Goal: Task Accomplishment & Management: Complete application form

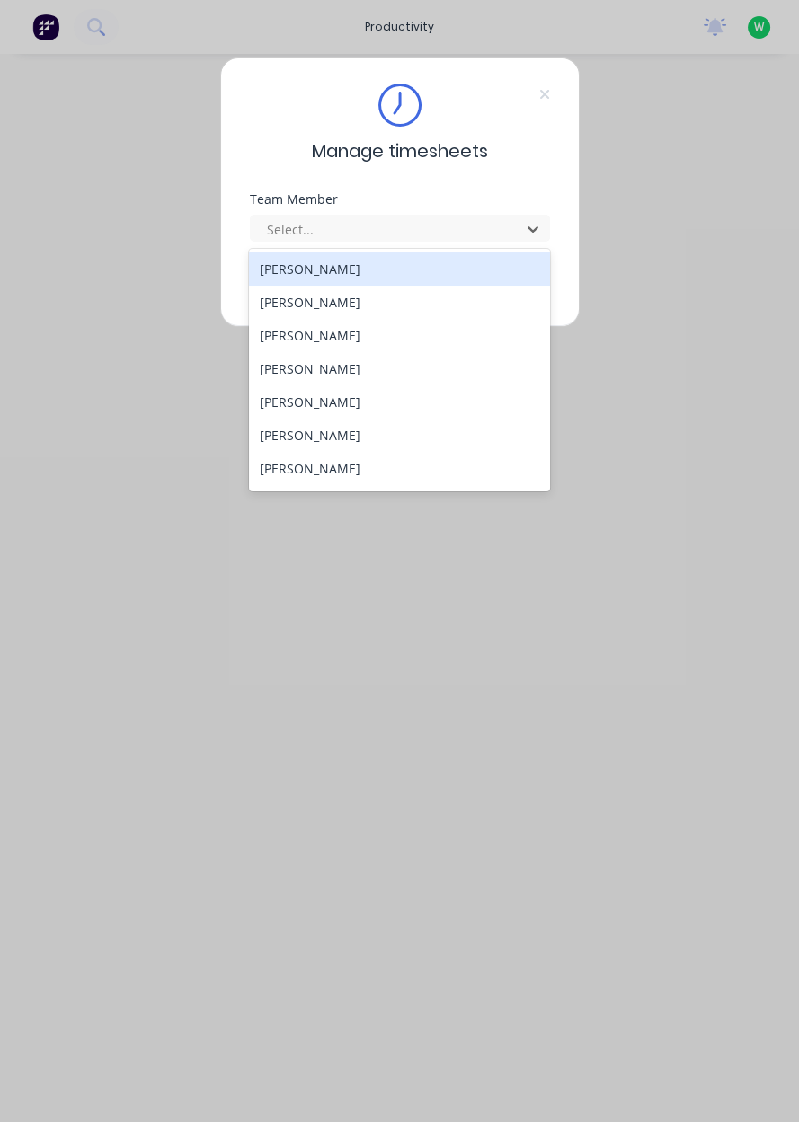
click at [341, 472] on div "[PERSON_NAME]" at bounding box center [399, 468] width 301 height 33
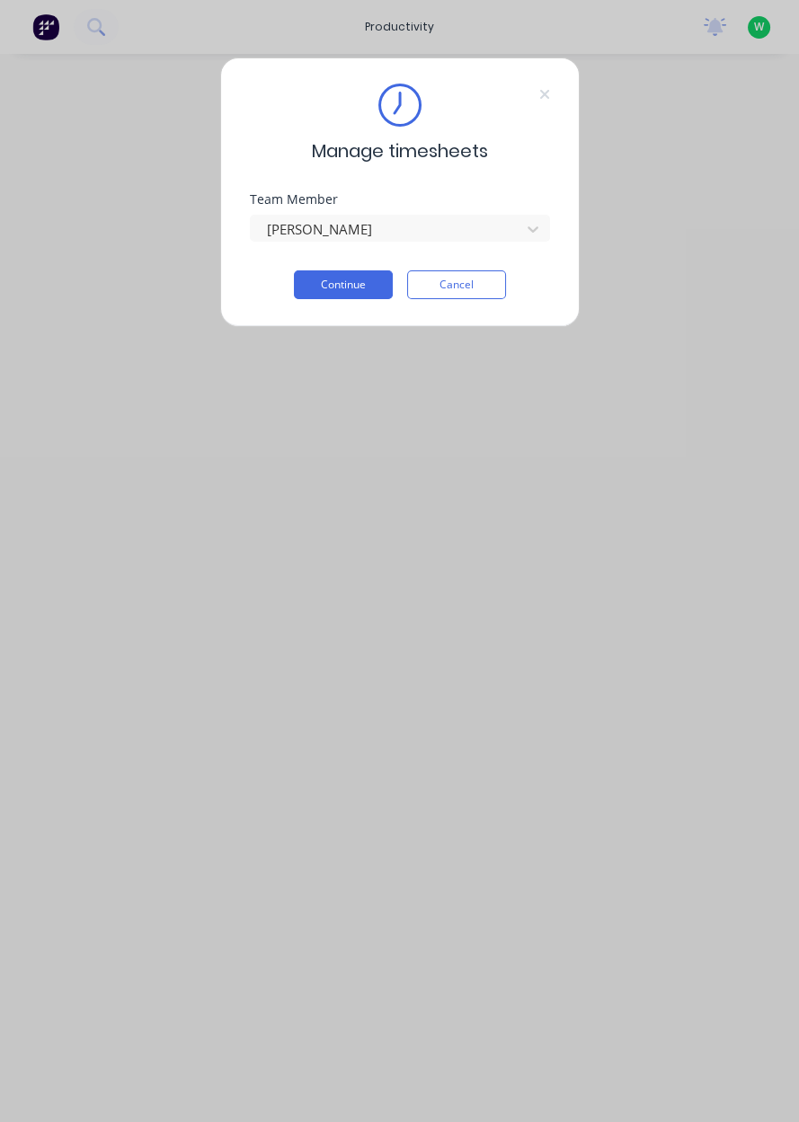
click at [359, 282] on button "Continue" at bounding box center [343, 284] width 99 height 29
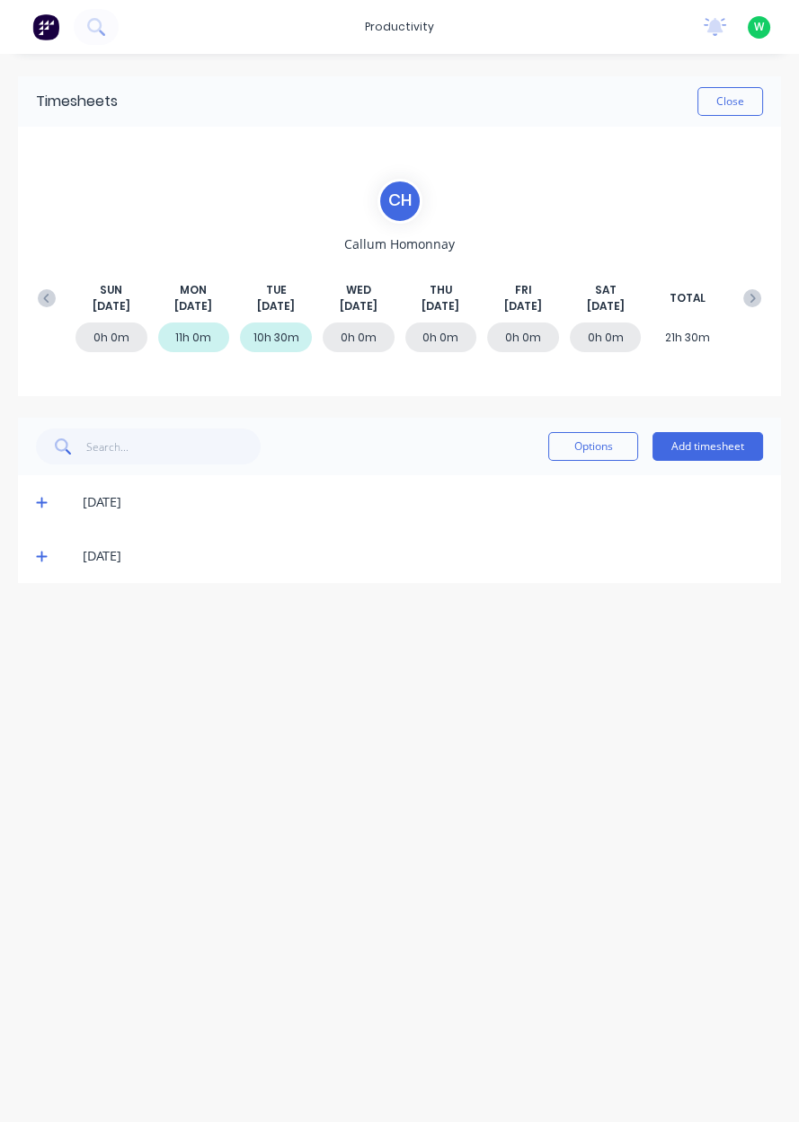
click at [711, 443] on button "Add timesheet" at bounding box center [707, 446] width 110 height 29
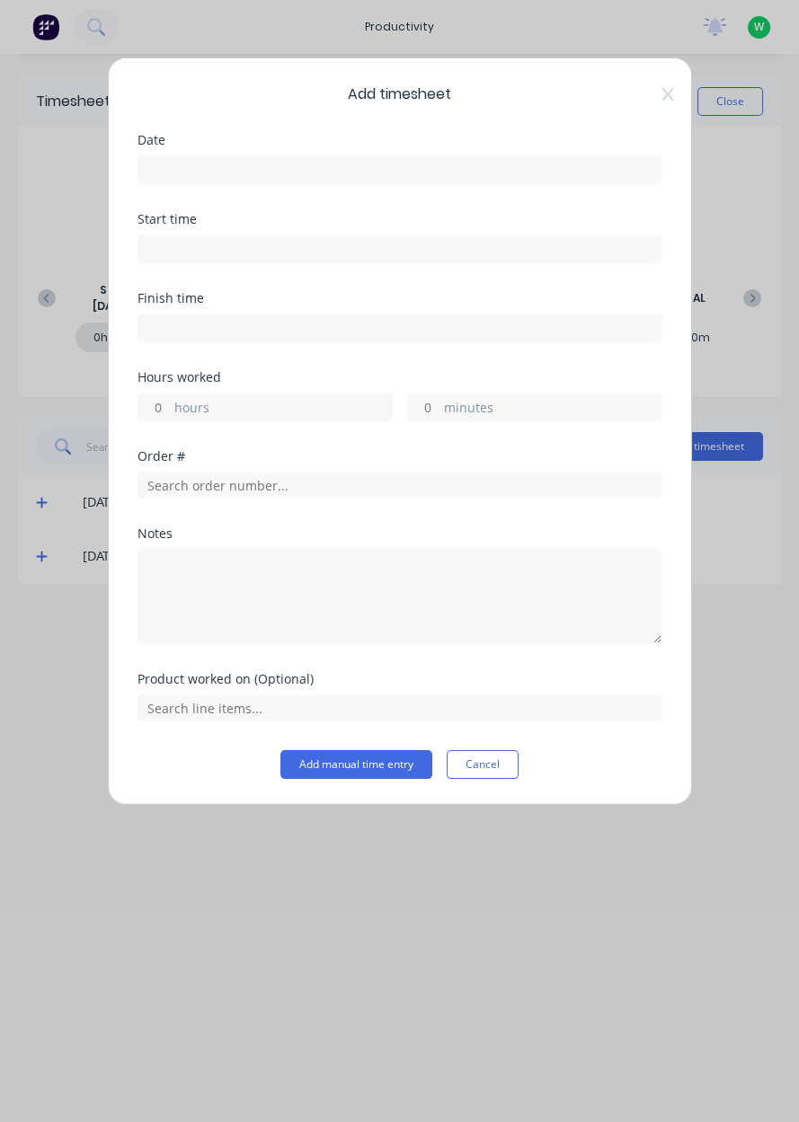
click at [396, 175] on input at bounding box center [399, 169] width 523 height 27
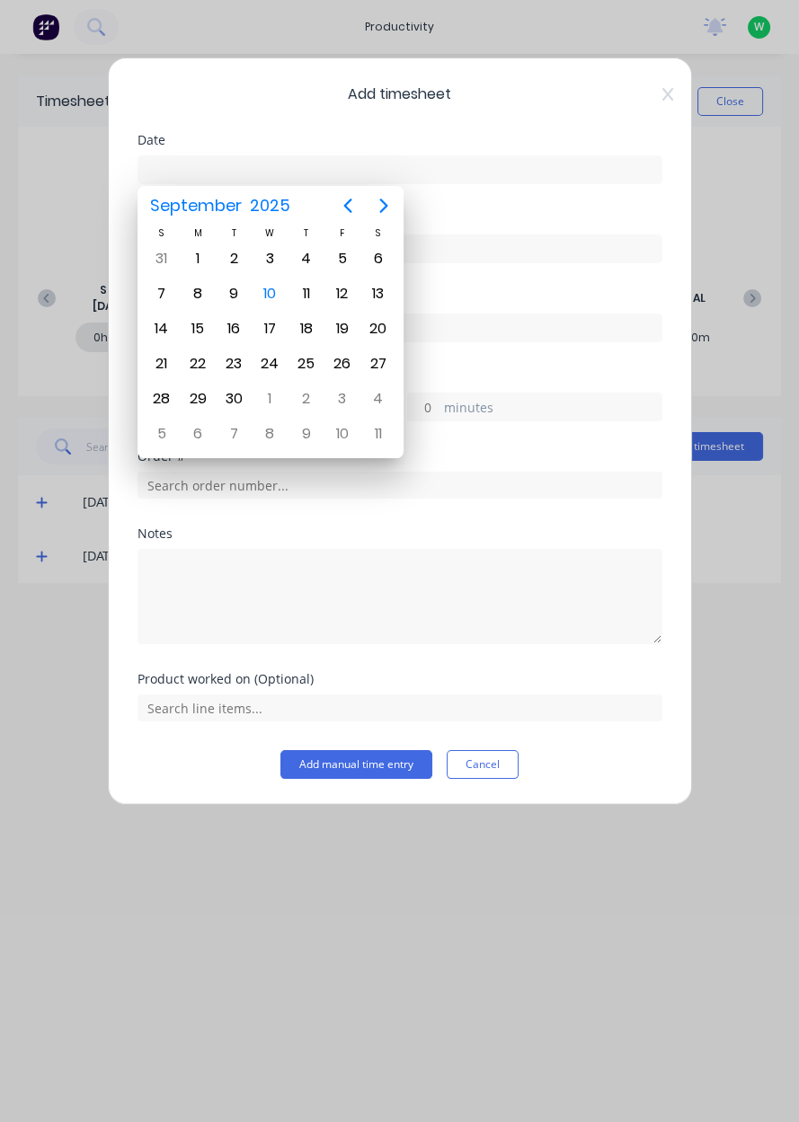
click at [274, 297] on div "10" at bounding box center [269, 293] width 27 height 27
type input "[DATE]"
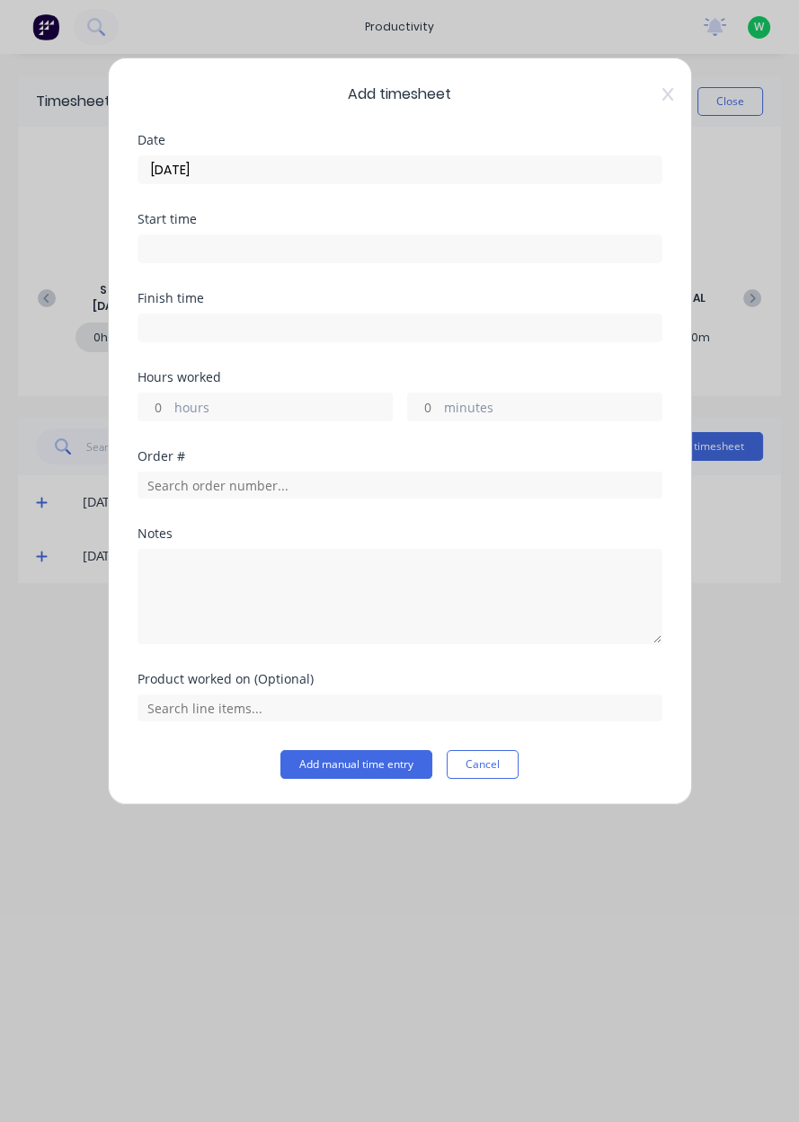
click at [253, 411] on label "hours" at bounding box center [282, 409] width 217 height 22
click at [170, 411] on input "hours" at bounding box center [153, 406] width 31 height 27
type input "8"
click at [204, 481] on input "text" at bounding box center [399, 485] width 525 height 27
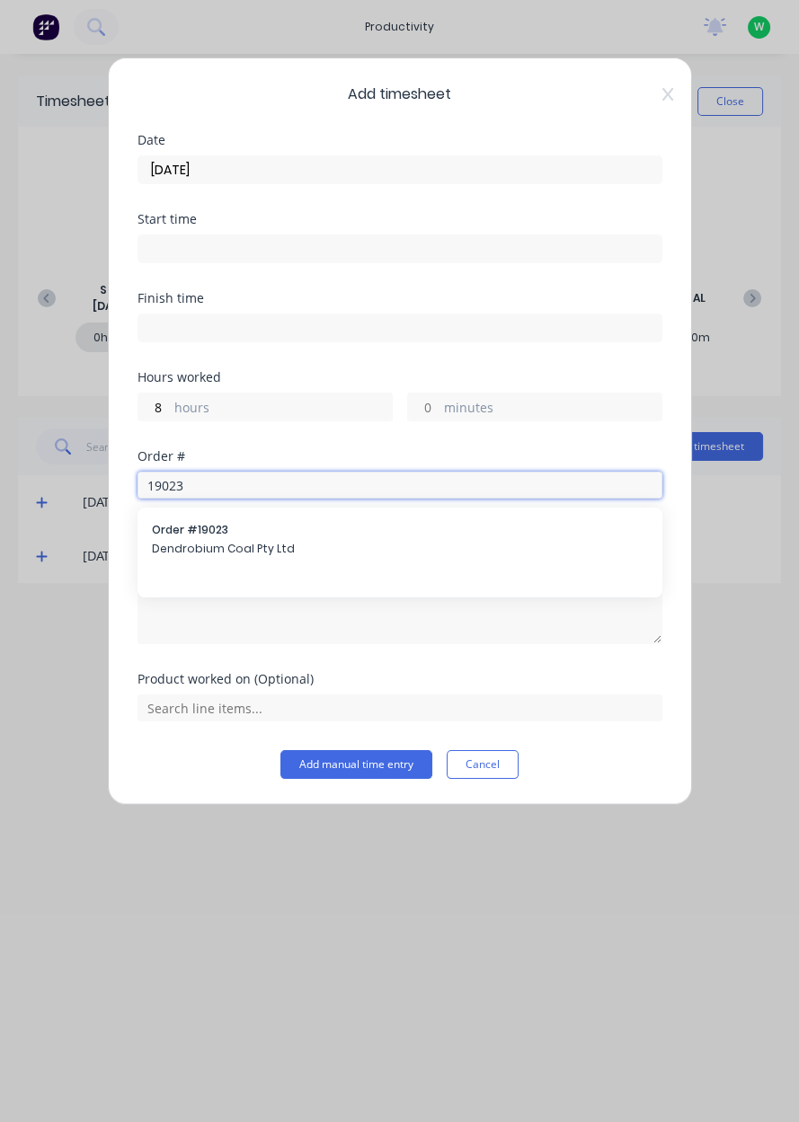
type input "19023"
click at [191, 554] on span "Dendrobium Coal Pty Ltd" at bounding box center [400, 549] width 496 height 16
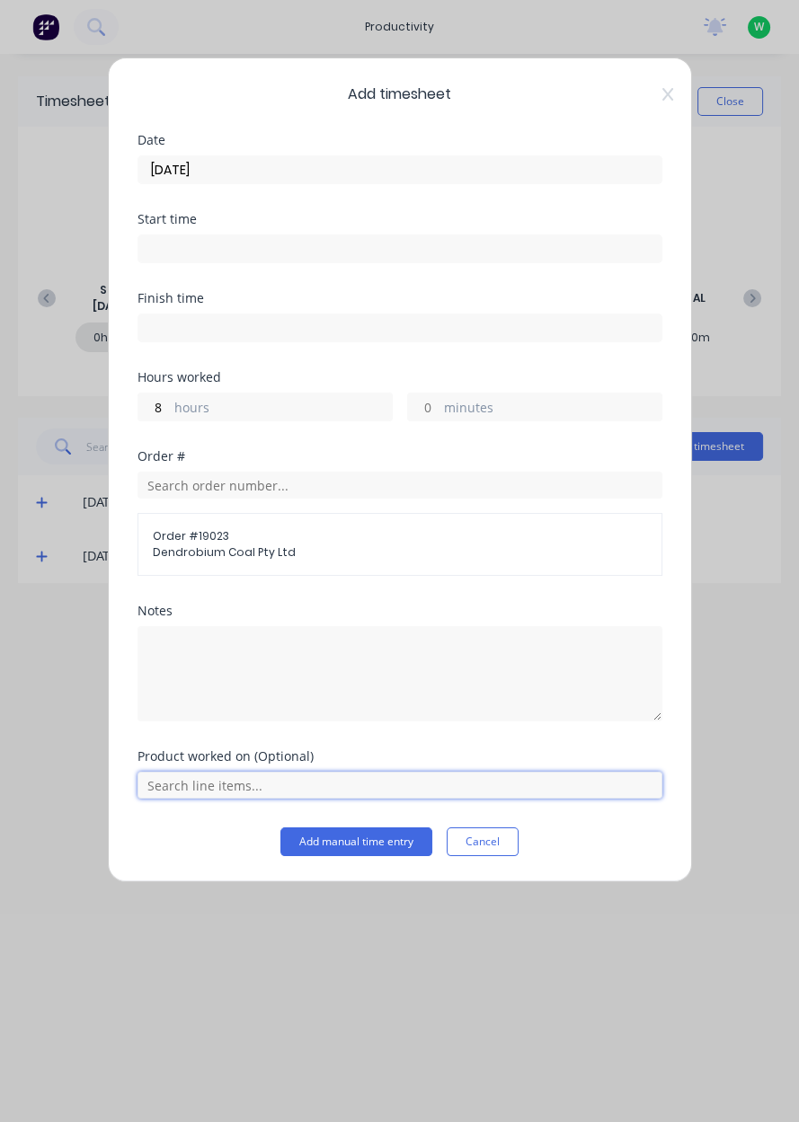
click at [186, 786] on input "text" at bounding box center [399, 785] width 525 height 27
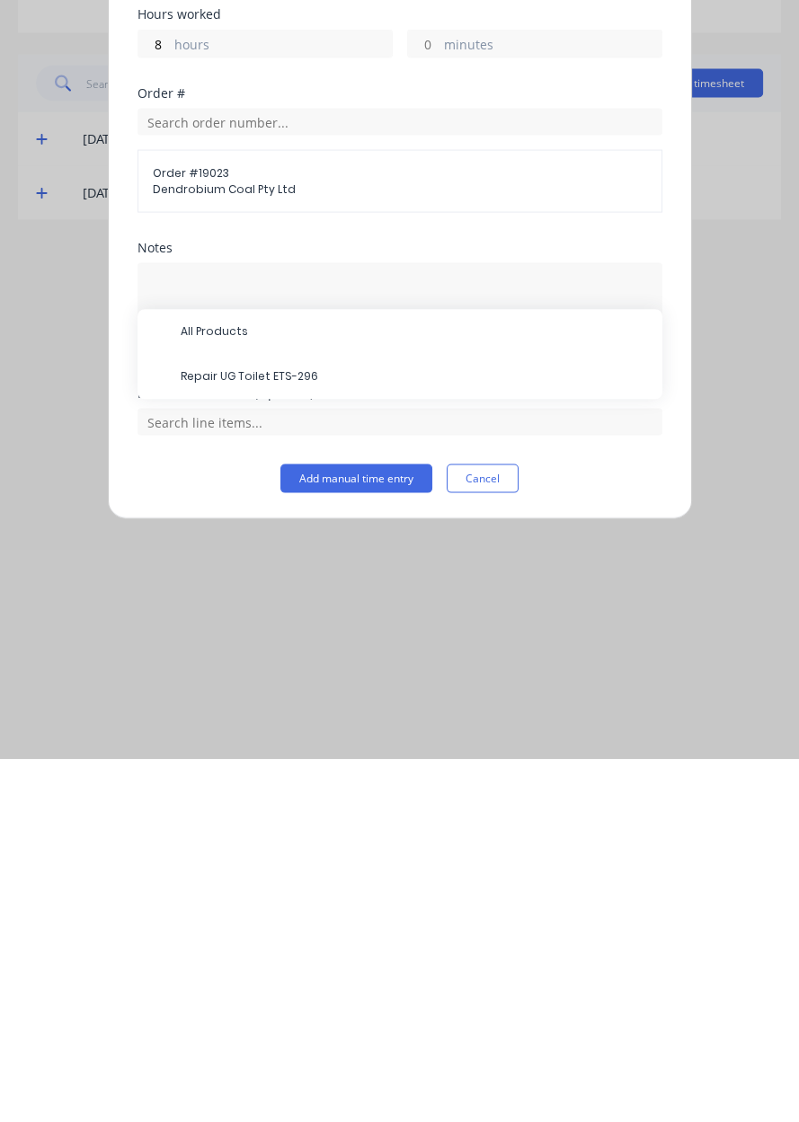
click at [208, 738] on span "Repair UG Toilet ETS-296" at bounding box center [414, 740] width 467 height 16
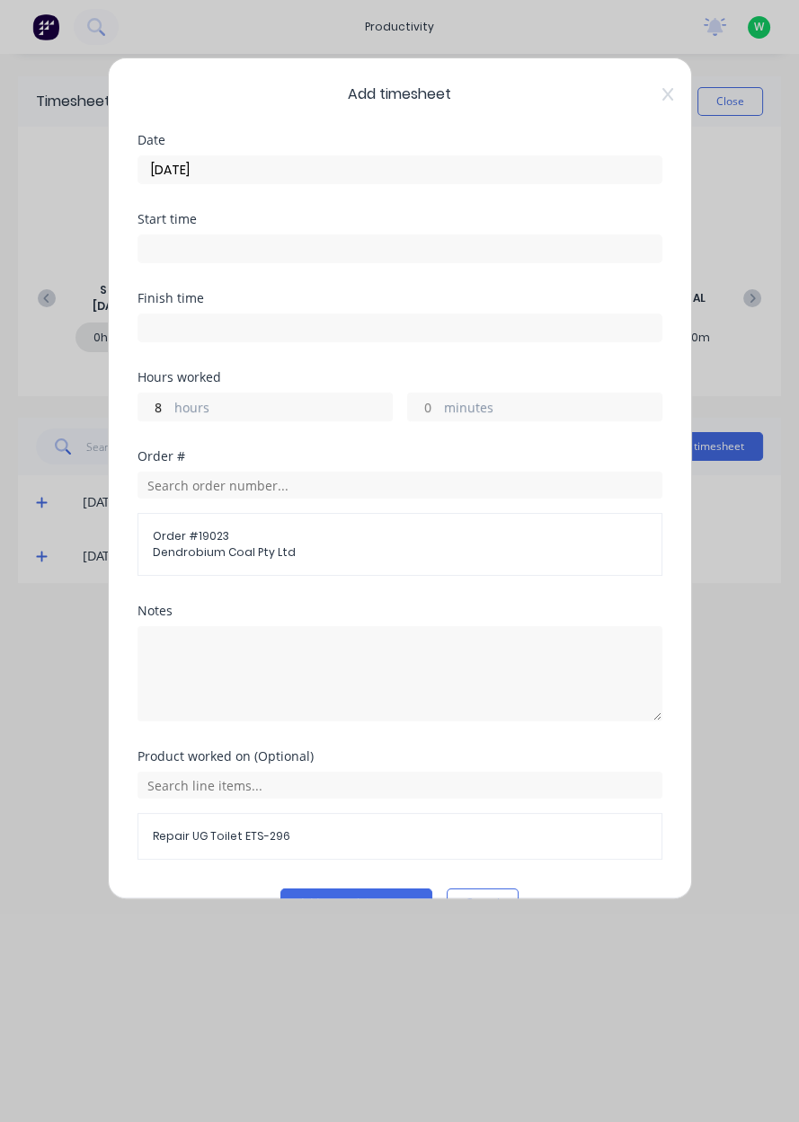
scroll to position [40, 0]
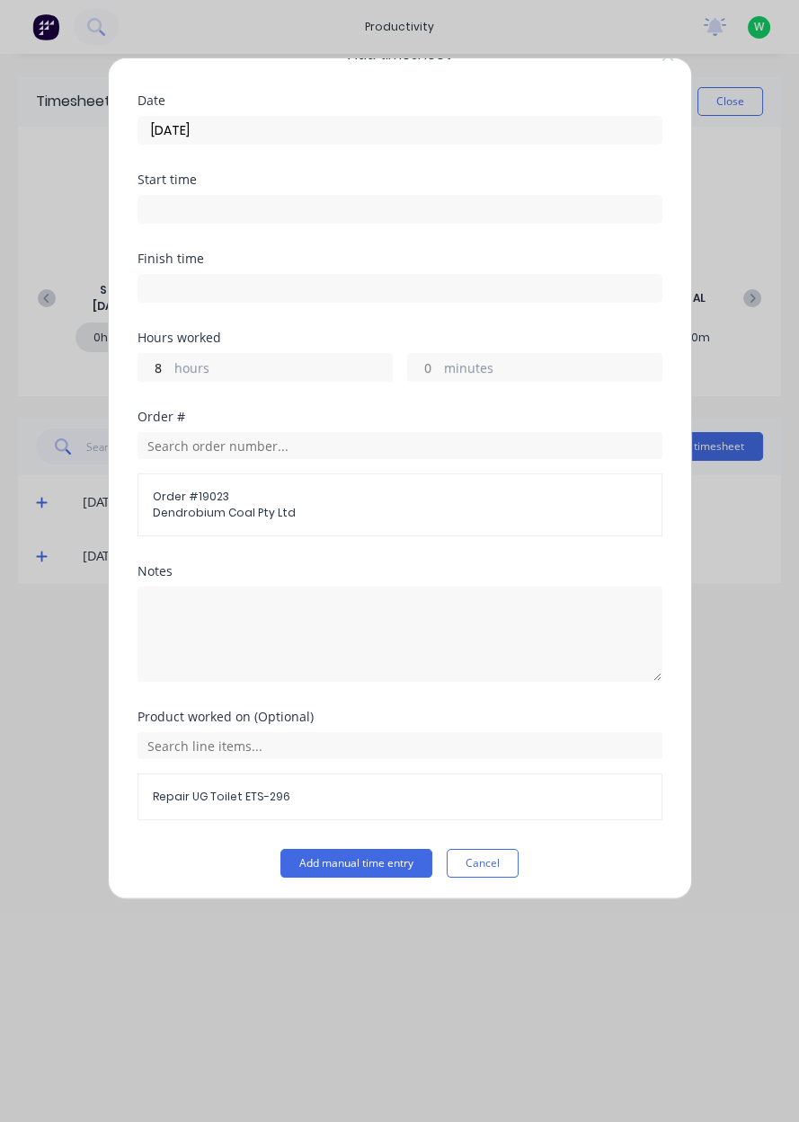
click at [227, 375] on label "hours" at bounding box center [282, 369] width 217 height 22
click at [170, 375] on input "8" at bounding box center [153, 367] width 31 height 27
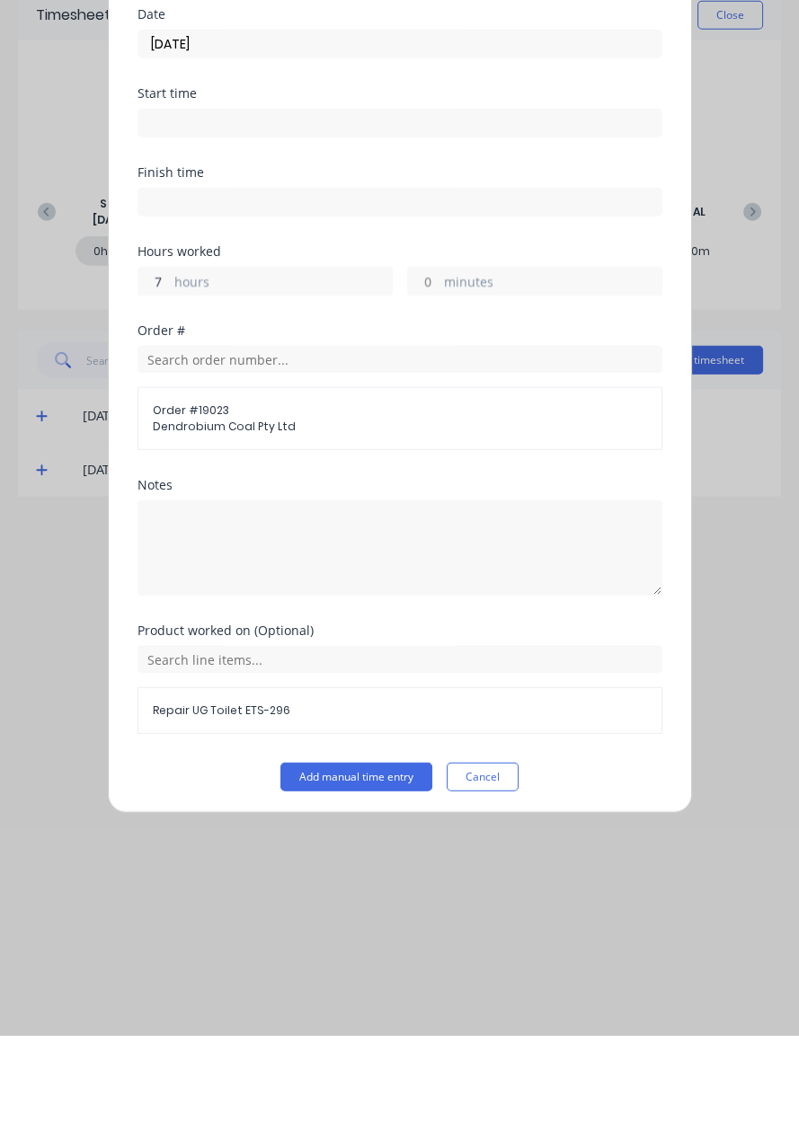
scroll to position [0, 0]
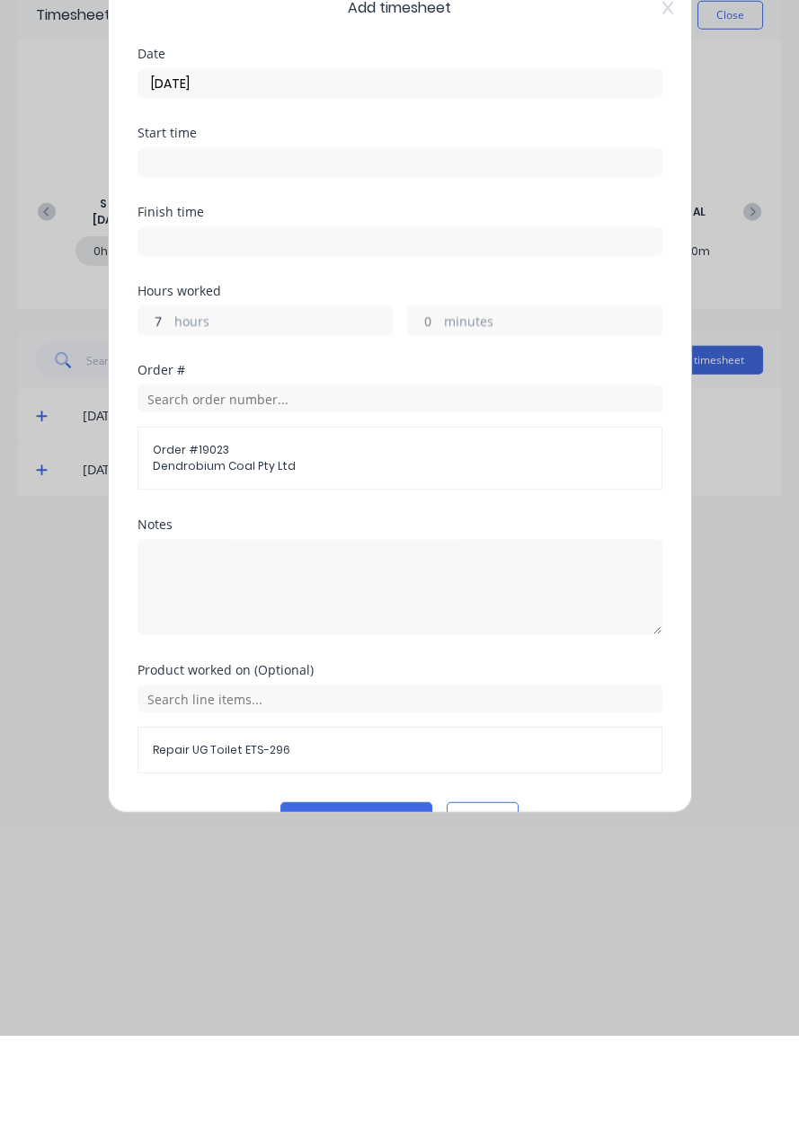
type input "7"
click at [318, 903] on button "Add manual time entry" at bounding box center [356, 902] width 152 height 29
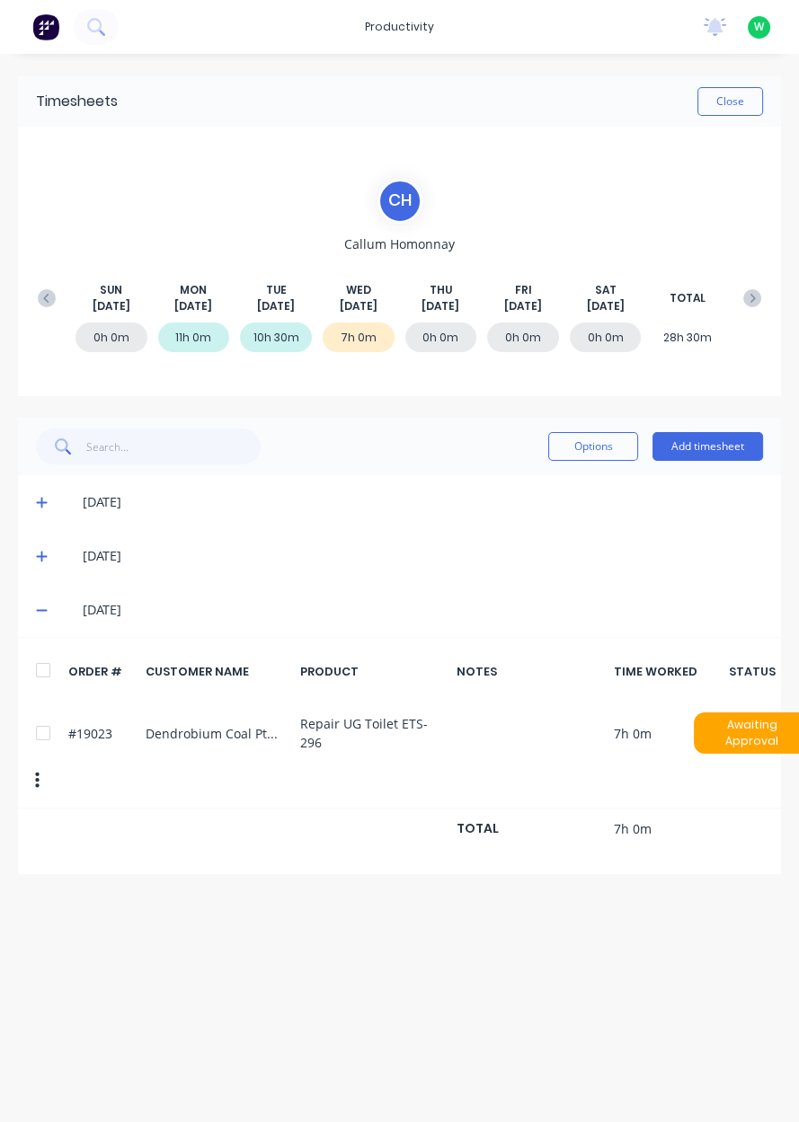
click at [709, 453] on button "Add timesheet" at bounding box center [707, 446] width 110 height 29
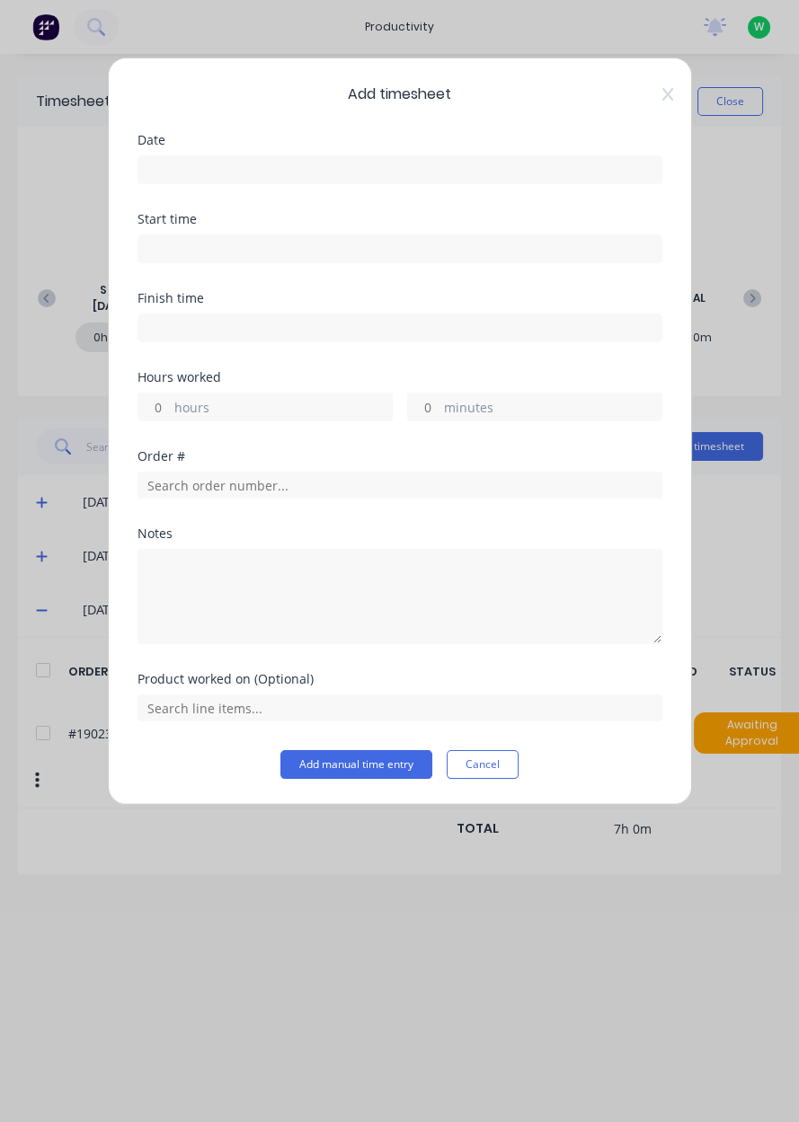
click at [190, 171] on input at bounding box center [399, 169] width 523 height 27
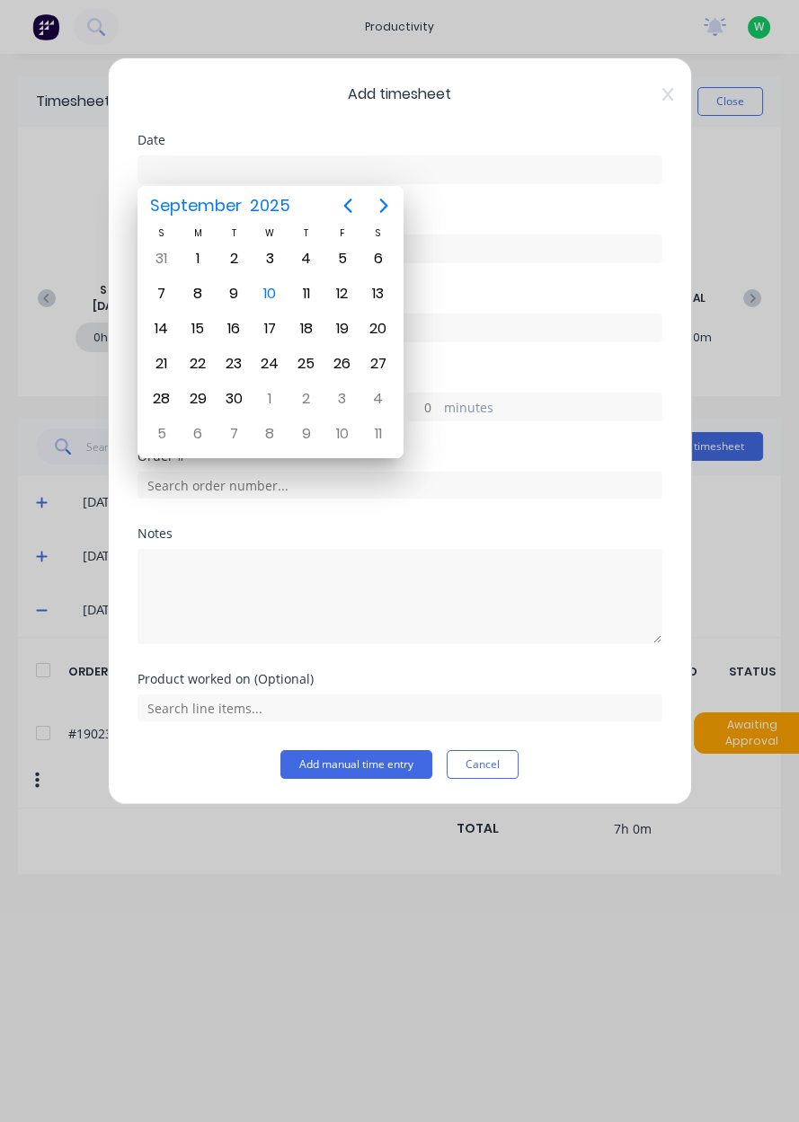
click at [265, 293] on div "10" at bounding box center [269, 293] width 27 height 27
type input "[DATE]"
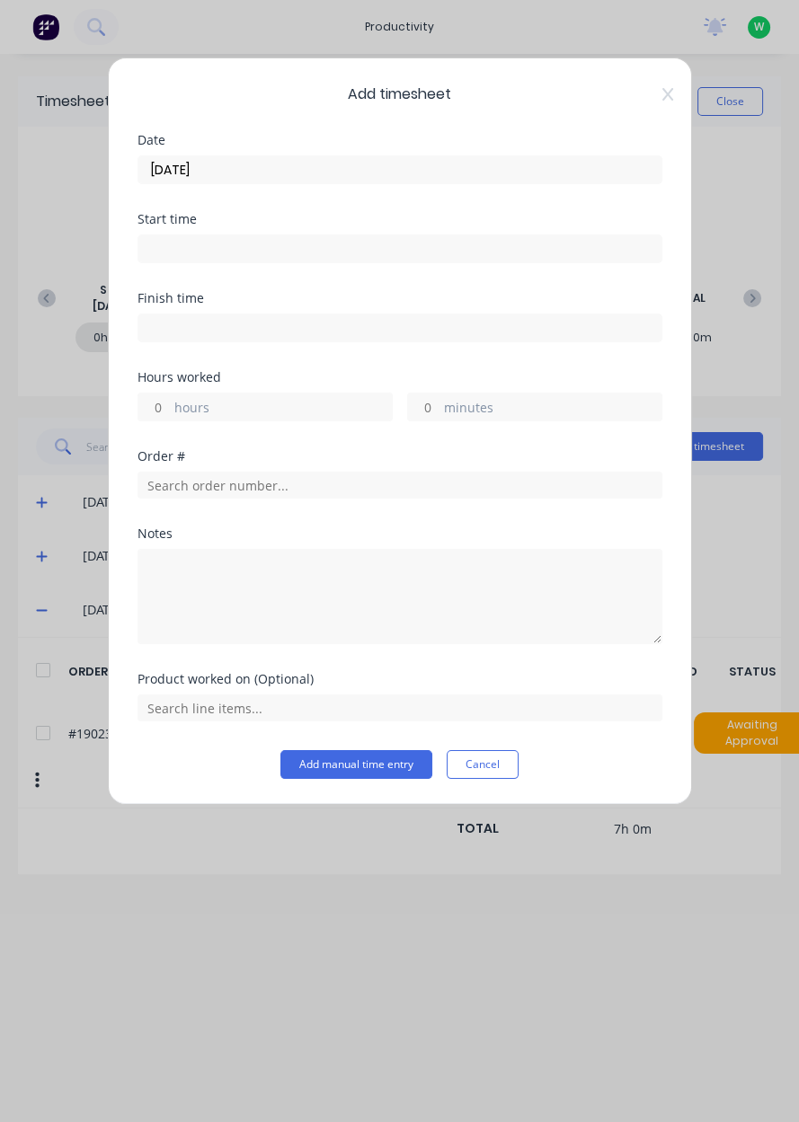
click at [202, 408] on label "hours" at bounding box center [282, 409] width 217 height 22
click at [170, 408] on input "hours" at bounding box center [153, 406] width 31 height 27
type input "1"
click at [248, 486] on input "text" at bounding box center [399, 485] width 525 height 27
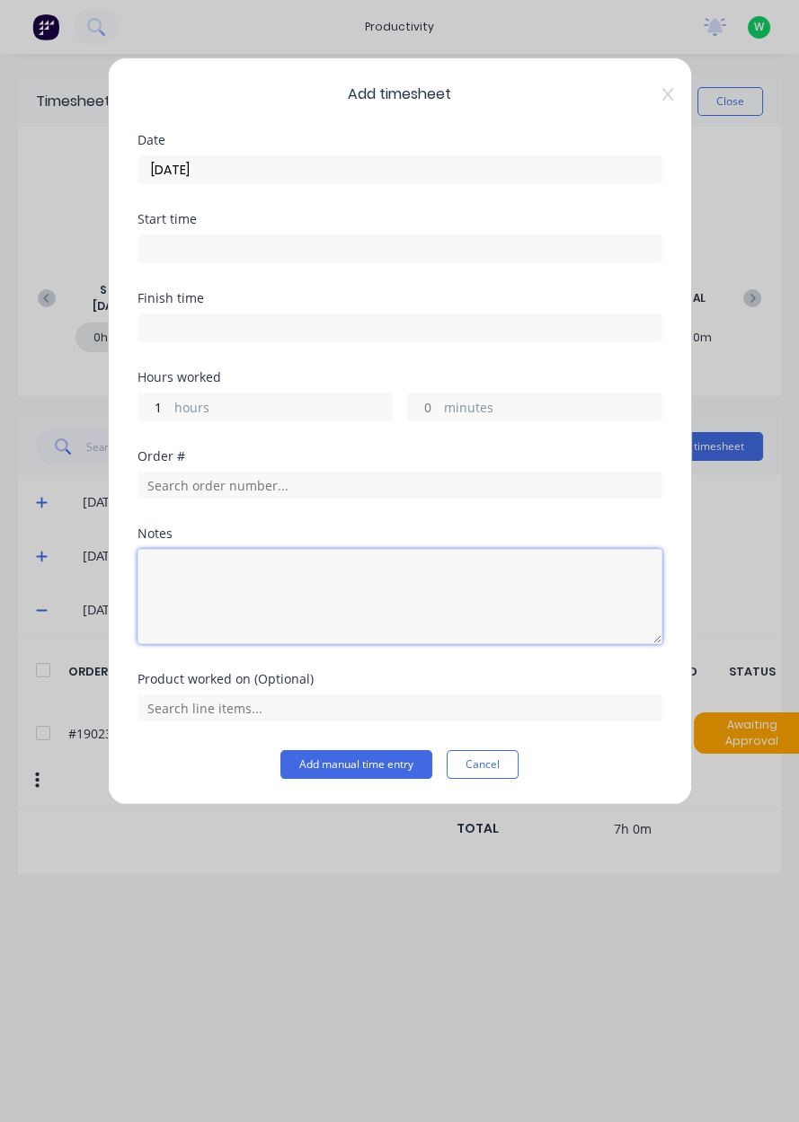
click at [199, 598] on textarea at bounding box center [399, 596] width 525 height 95
type textarea "H"
type textarea "Cody's rush job"
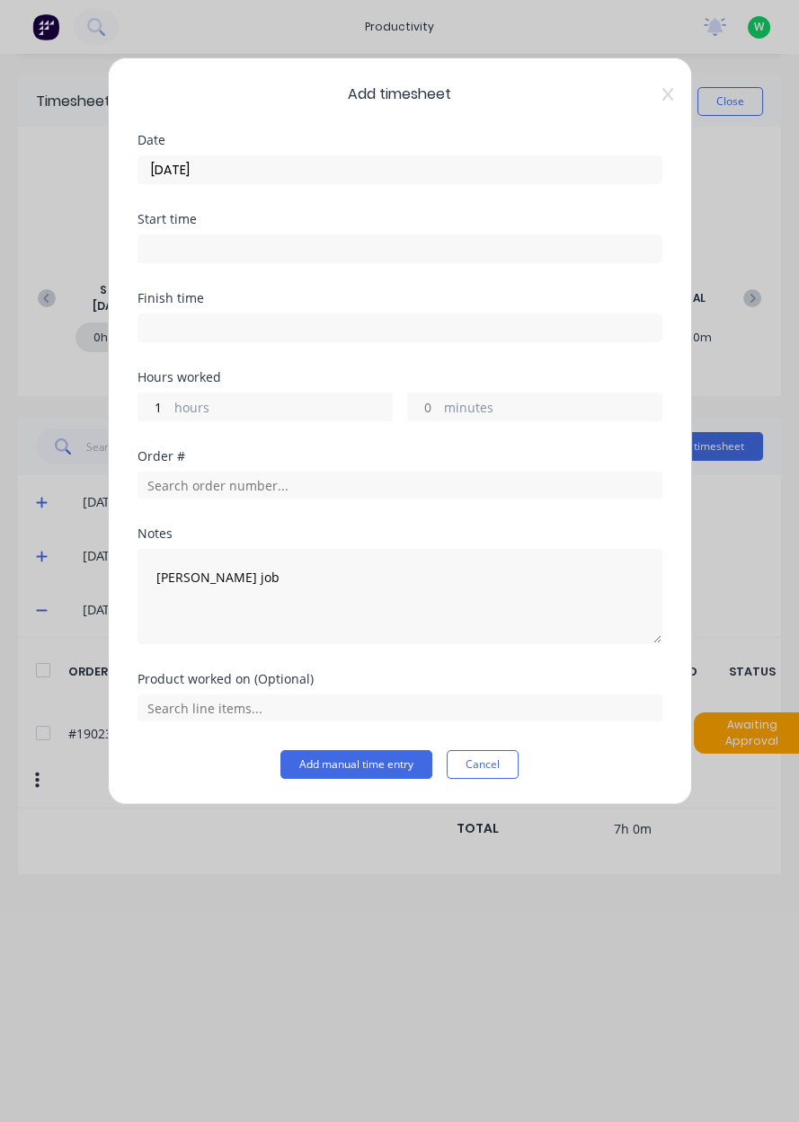
click at [341, 764] on button "Add manual time entry" at bounding box center [356, 764] width 152 height 29
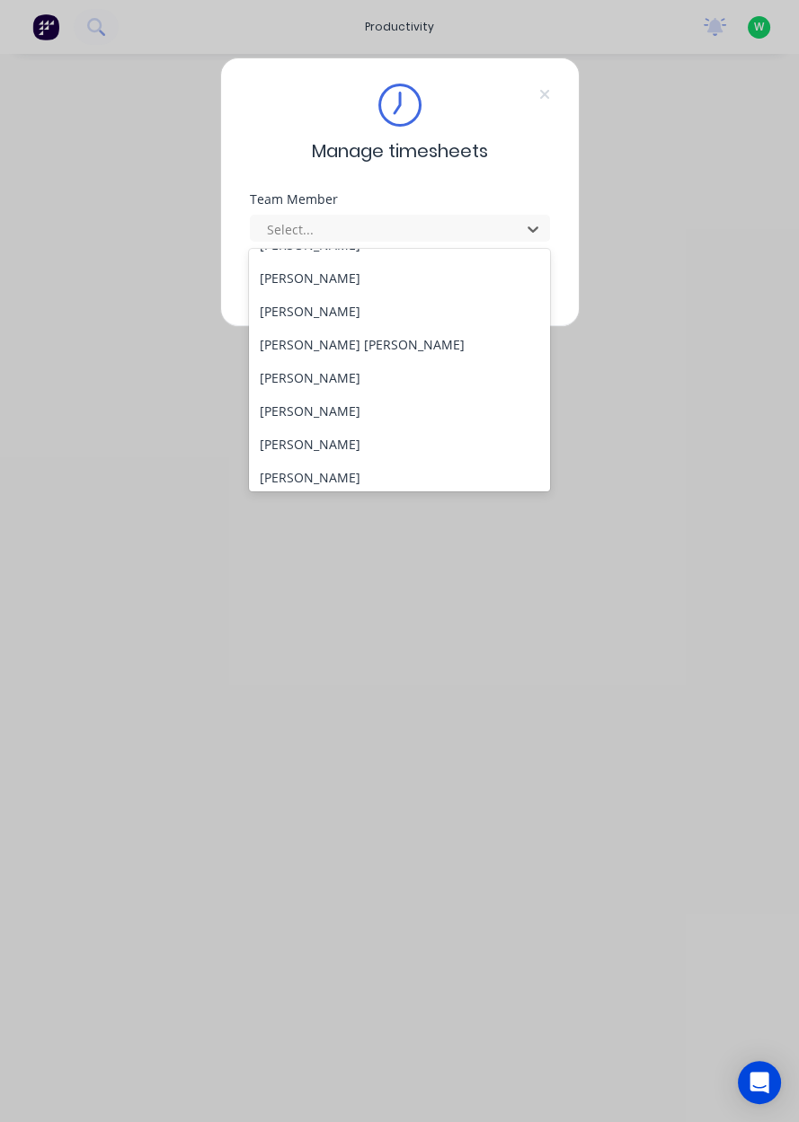
scroll to position [728, 0]
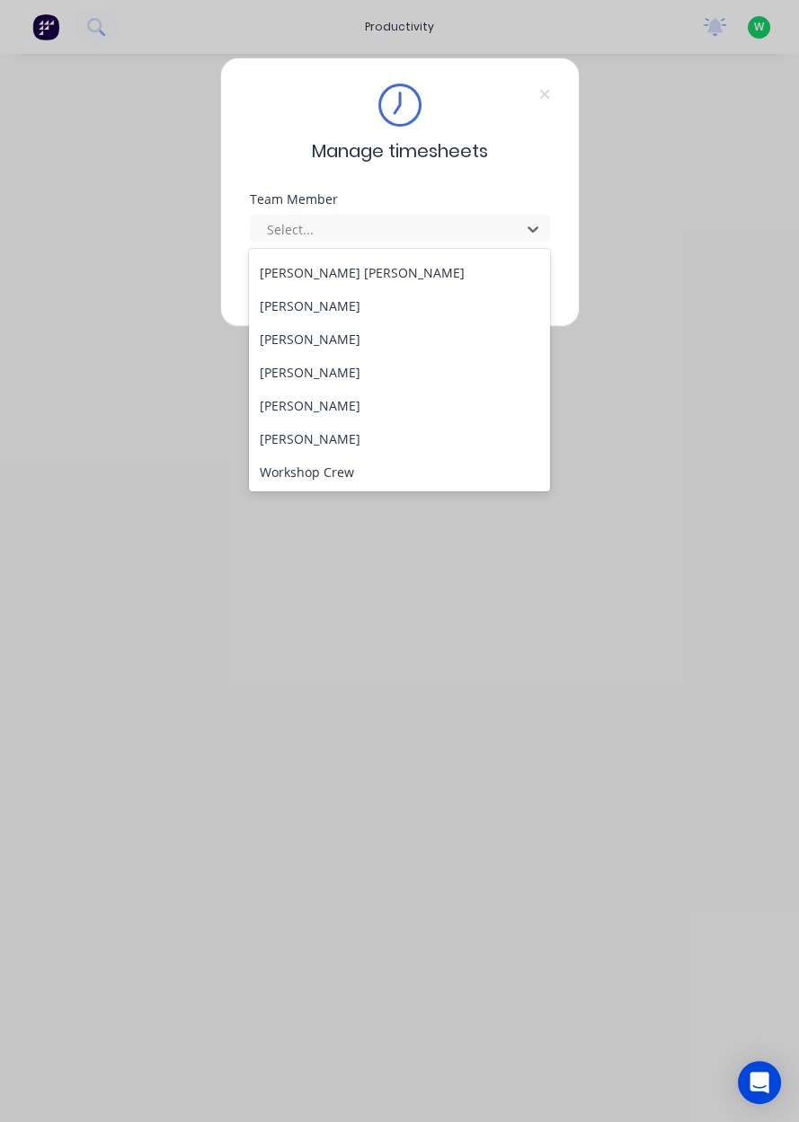
click at [391, 422] on div "[PERSON_NAME]" at bounding box center [399, 438] width 301 height 33
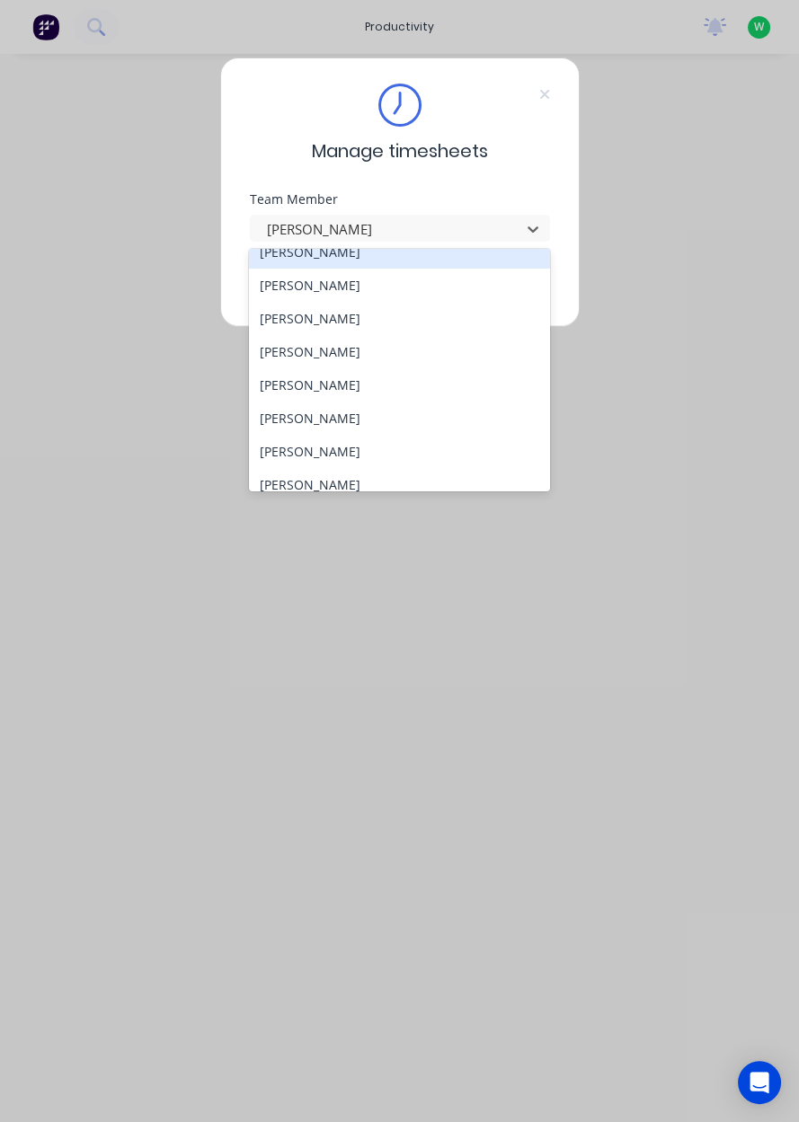
scroll to position [0, 0]
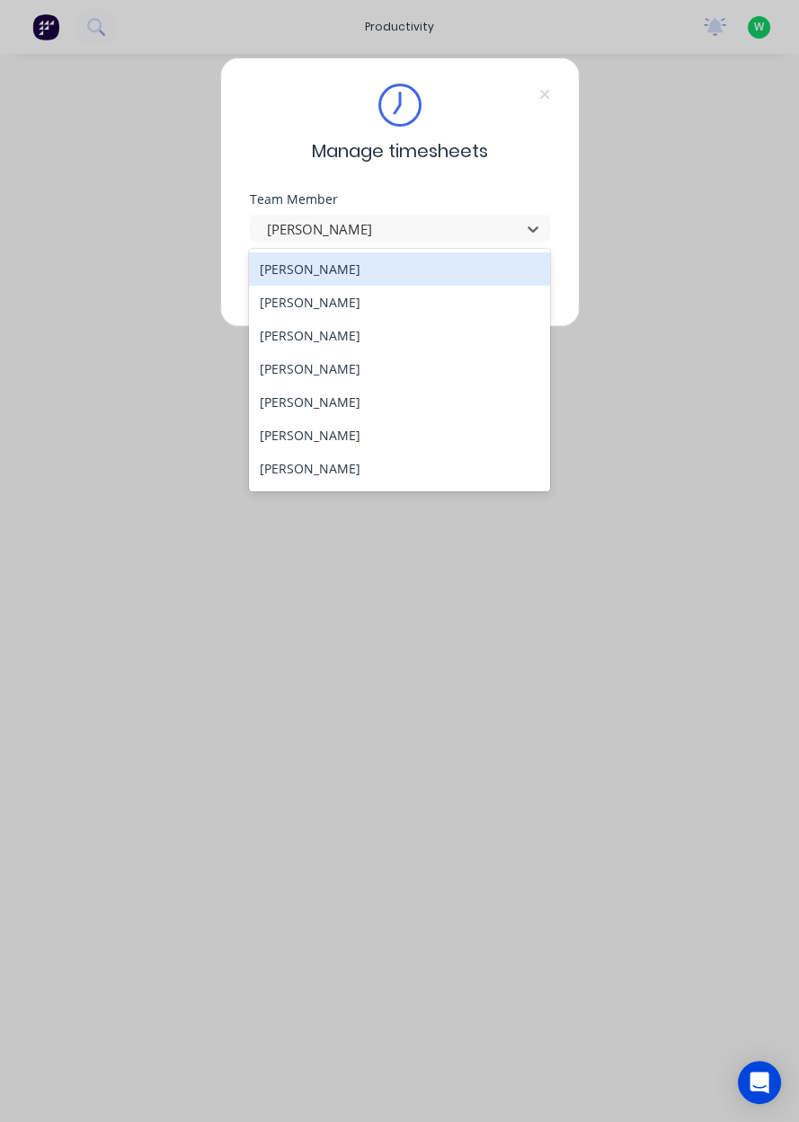
click at [415, 352] on div "[PERSON_NAME]" at bounding box center [399, 368] width 301 height 33
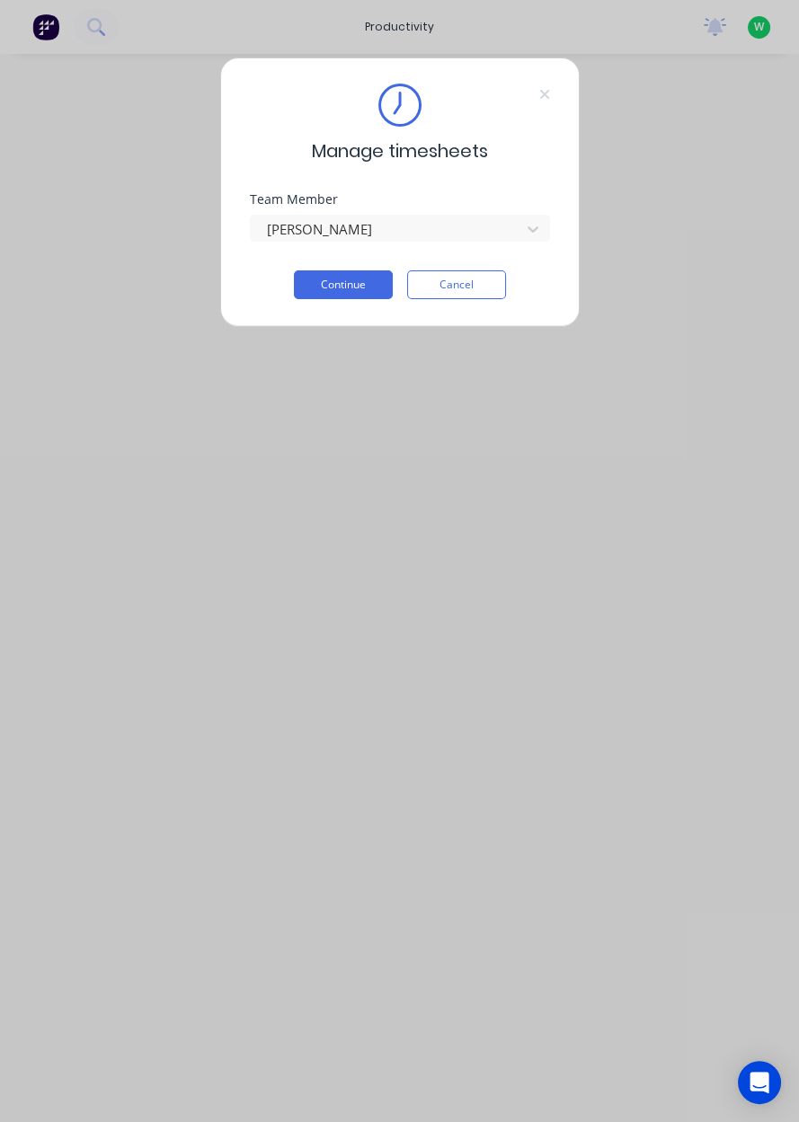
click at [357, 287] on button "Continue" at bounding box center [343, 284] width 99 height 29
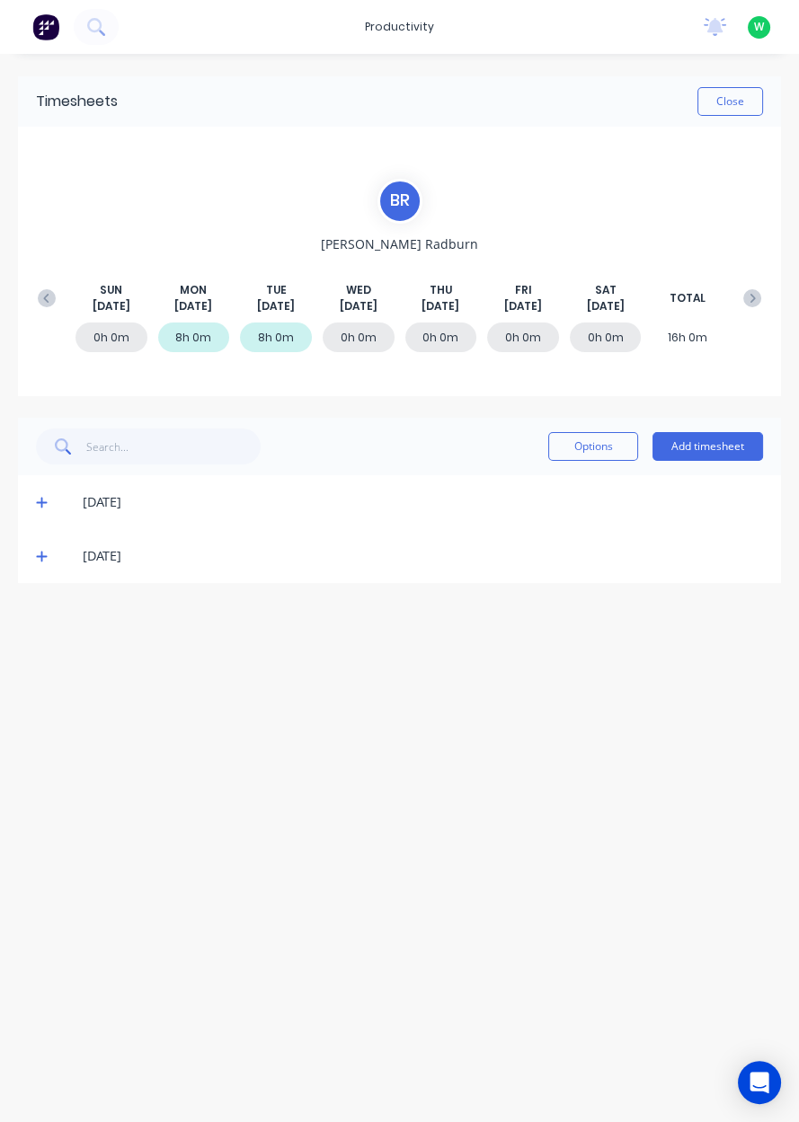
click at [737, 103] on button "Close" at bounding box center [730, 101] width 66 height 29
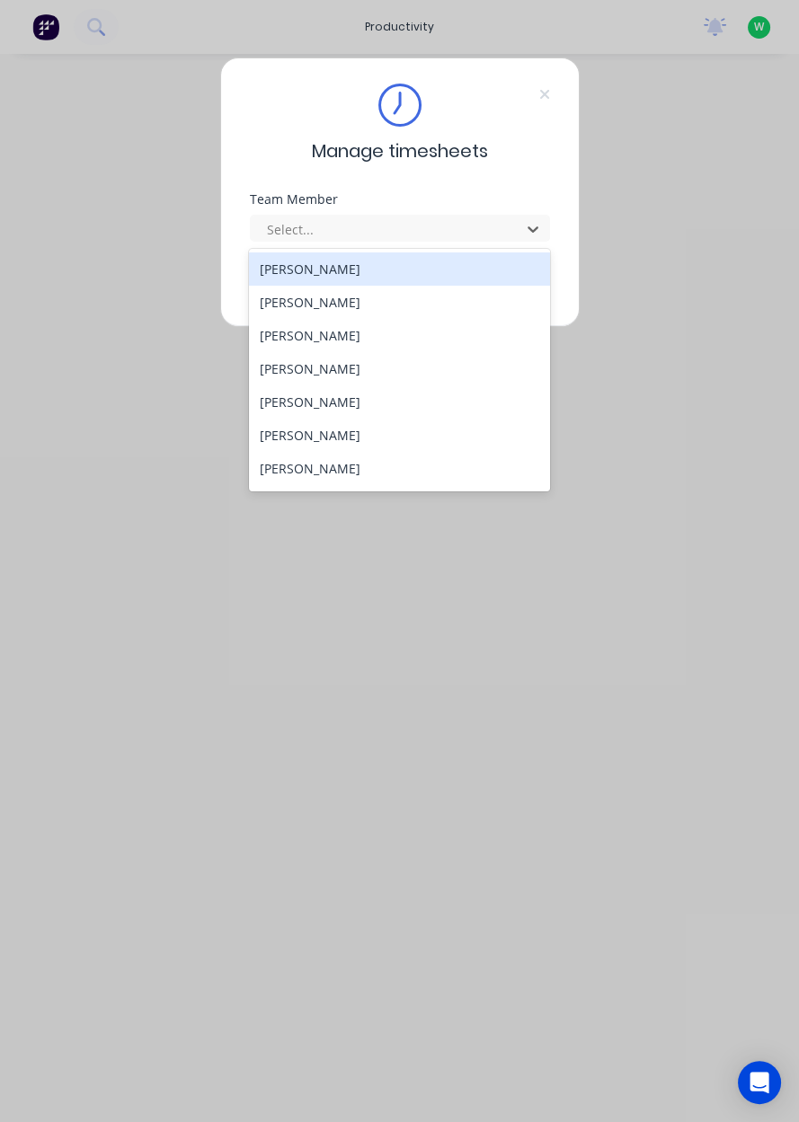
click at [397, 347] on div "[PERSON_NAME]" at bounding box center [399, 335] width 301 height 33
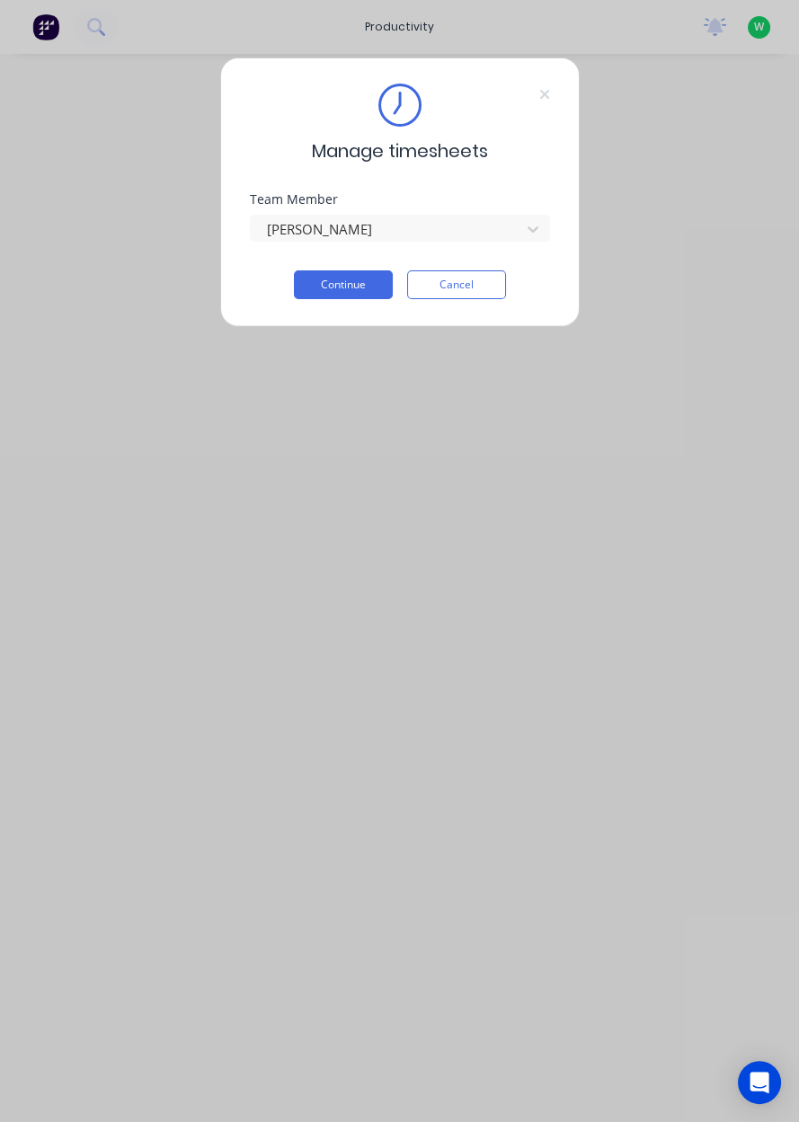
click at [354, 290] on button "Continue" at bounding box center [343, 284] width 99 height 29
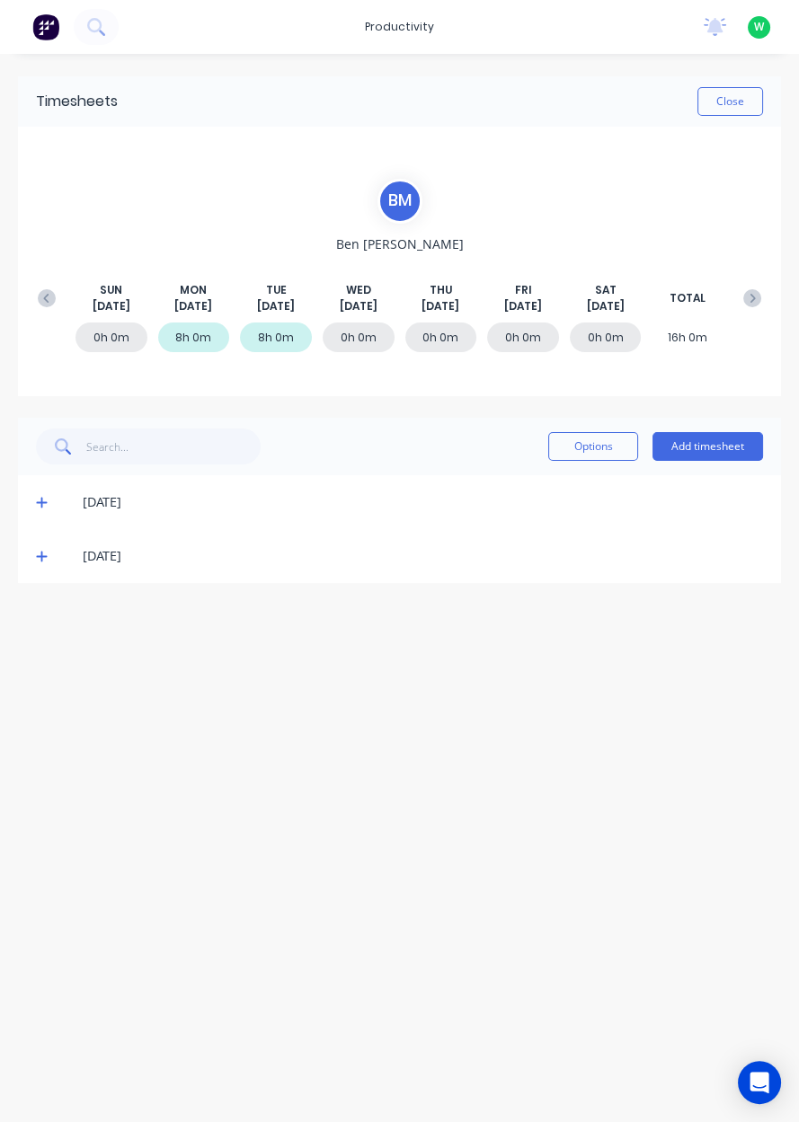
click at [44, 562] on span at bounding box center [45, 556] width 18 height 18
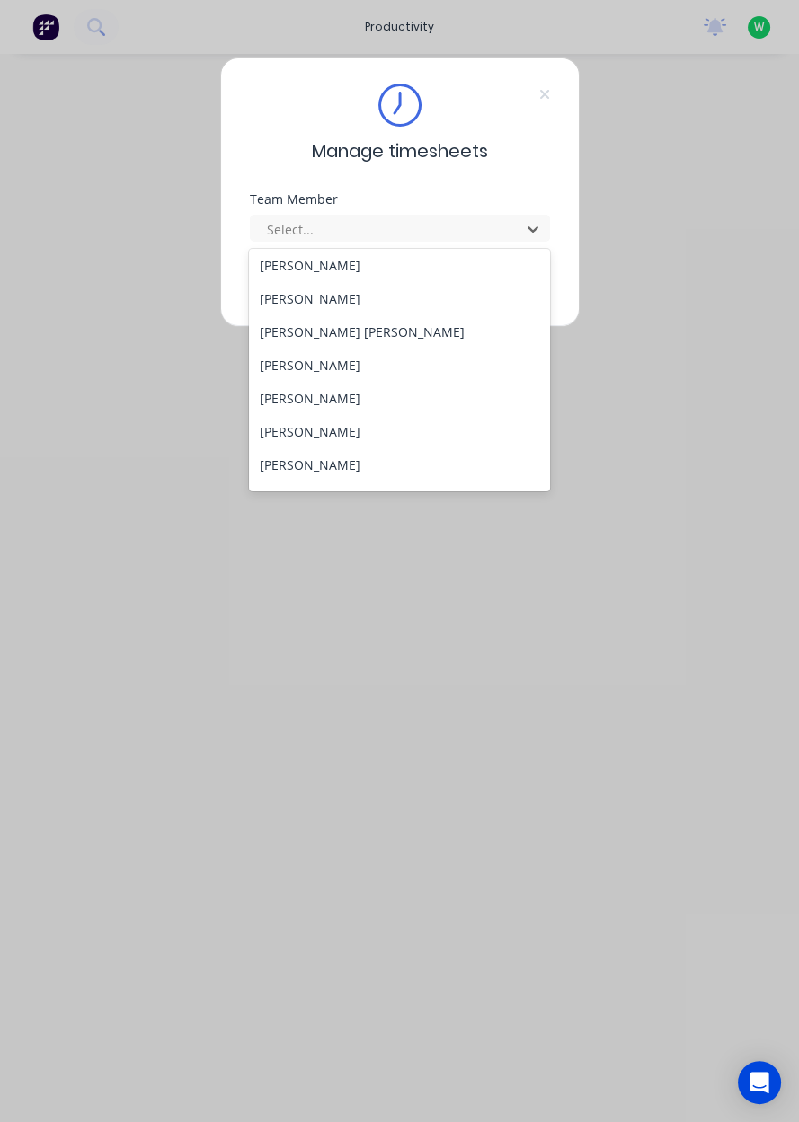
scroll to position [728, 0]
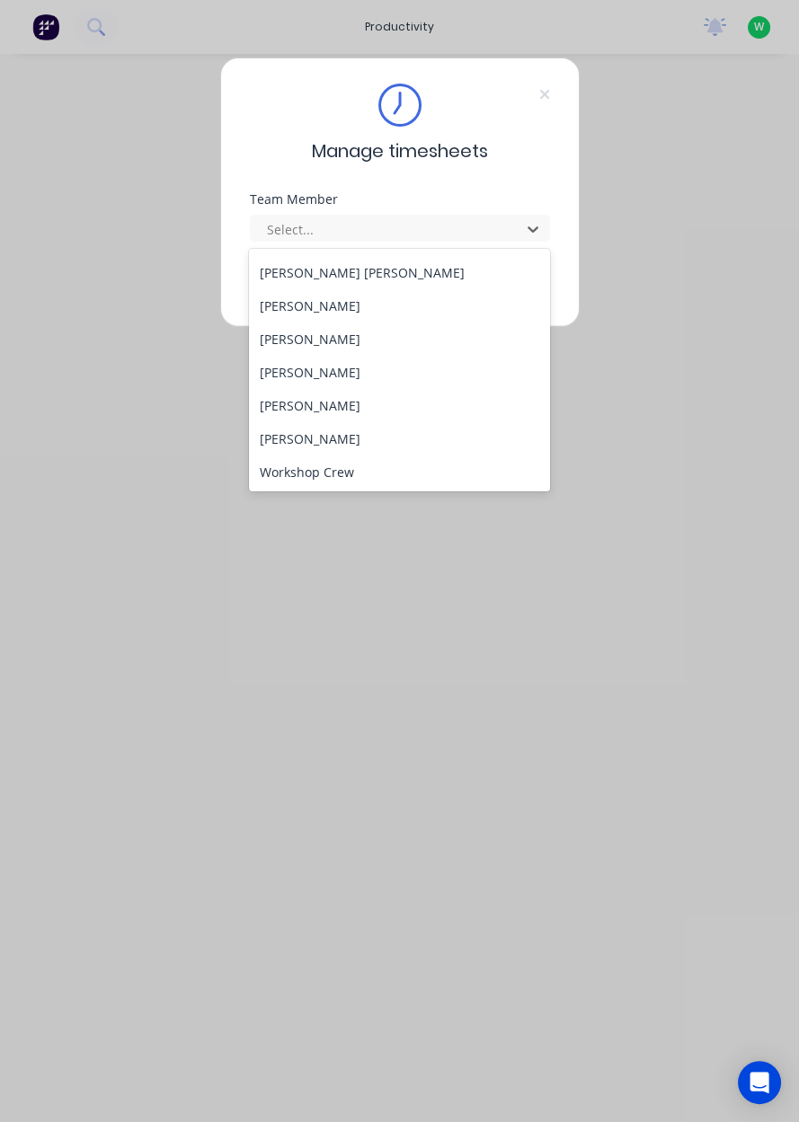
click at [331, 411] on div "[PERSON_NAME]" at bounding box center [399, 405] width 301 height 33
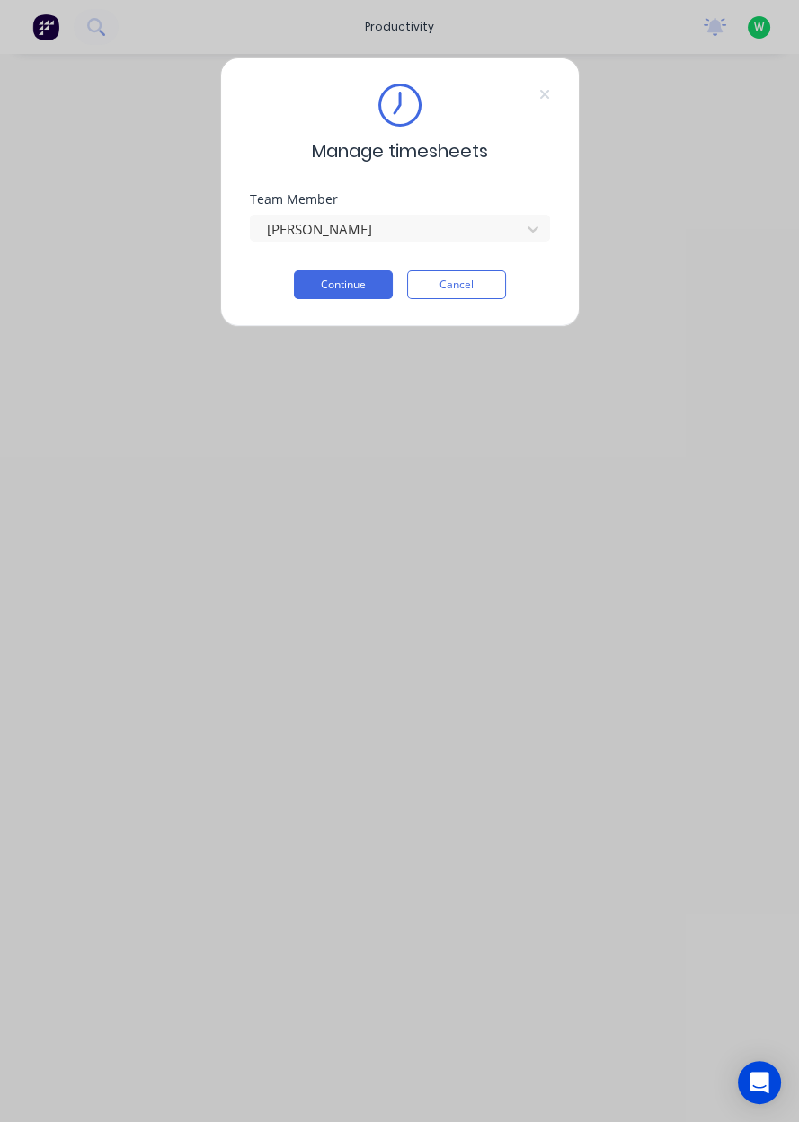
click at [346, 280] on button "Continue" at bounding box center [343, 284] width 99 height 29
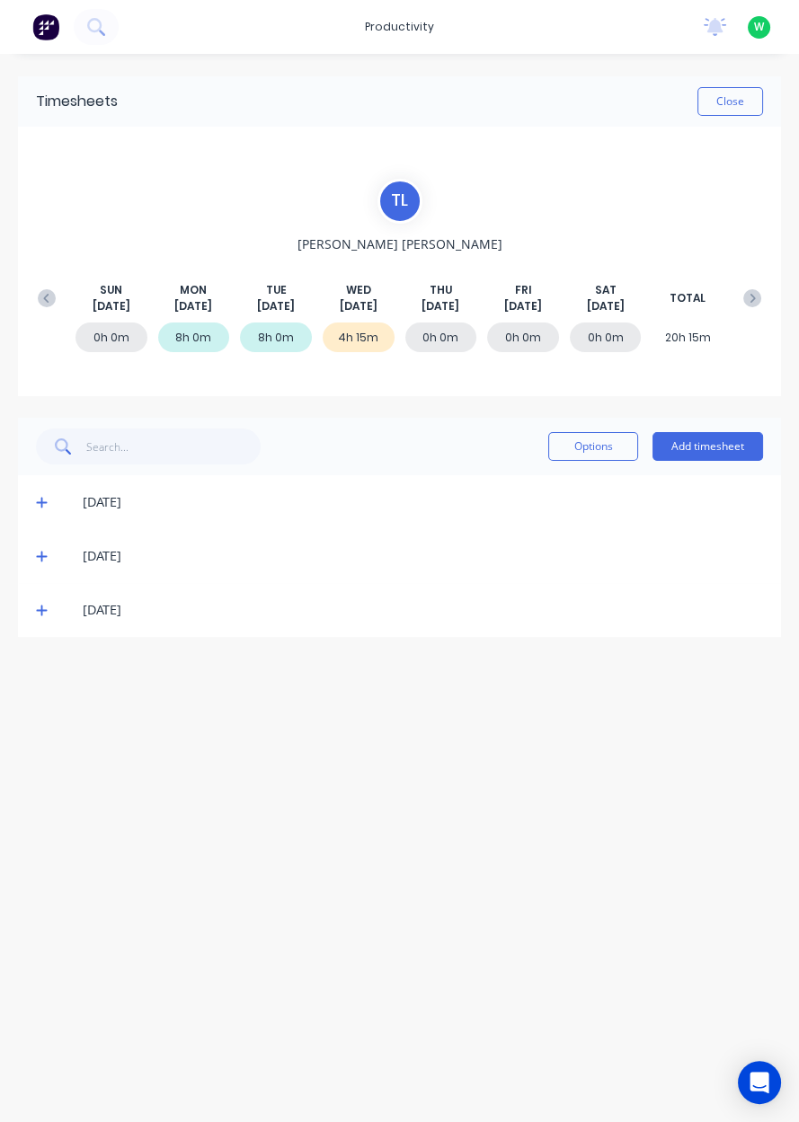
click at [695, 442] on button "Add timesheet" at bounding box center [707, 446] width 110 height 29
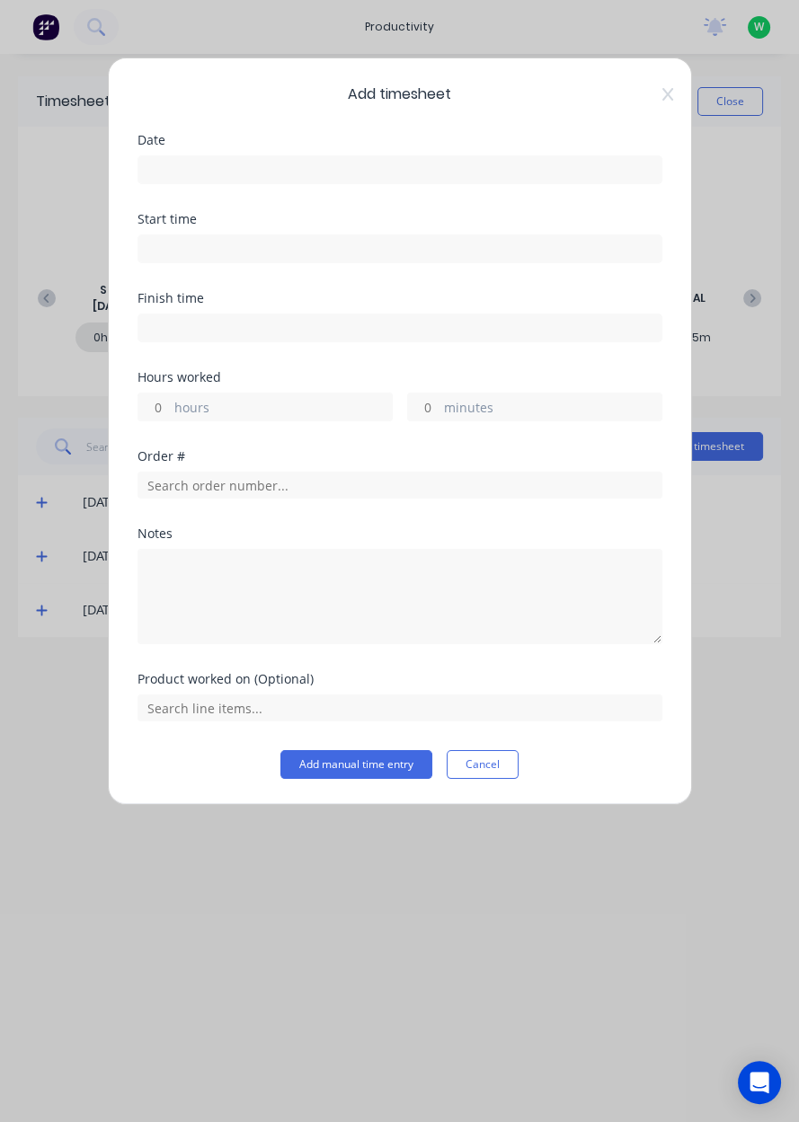
click at [313, 417] on label "hours" at bounding box center [282, 409] width 217 height 22
click at [170, 417] on input "hours" at bounding box center [153, 406] width 31 height 27
type input "1"
click at [177, 487] on input "text" at bounding box center [399, 485] width 525 height 27
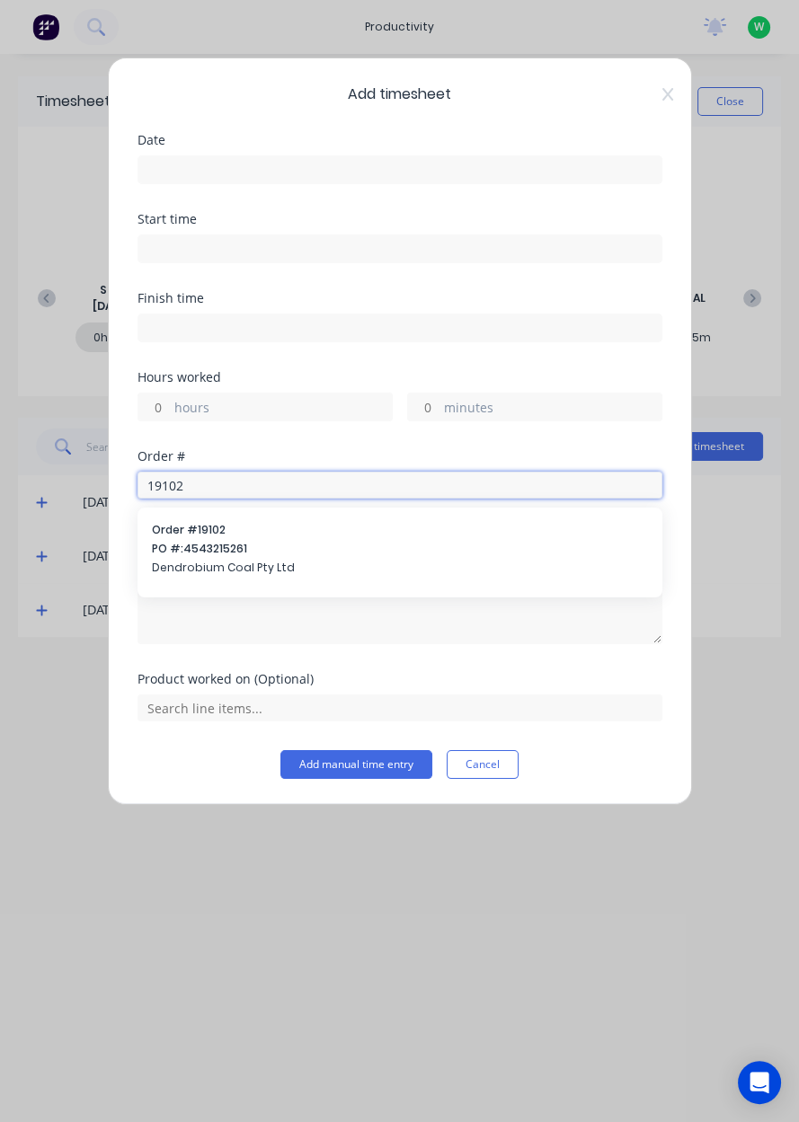
type input "19102"
click at [313, 572] on span "Dendrobium Coal Pty Ltd" at bounding box center [400, 568] width 496 height 16
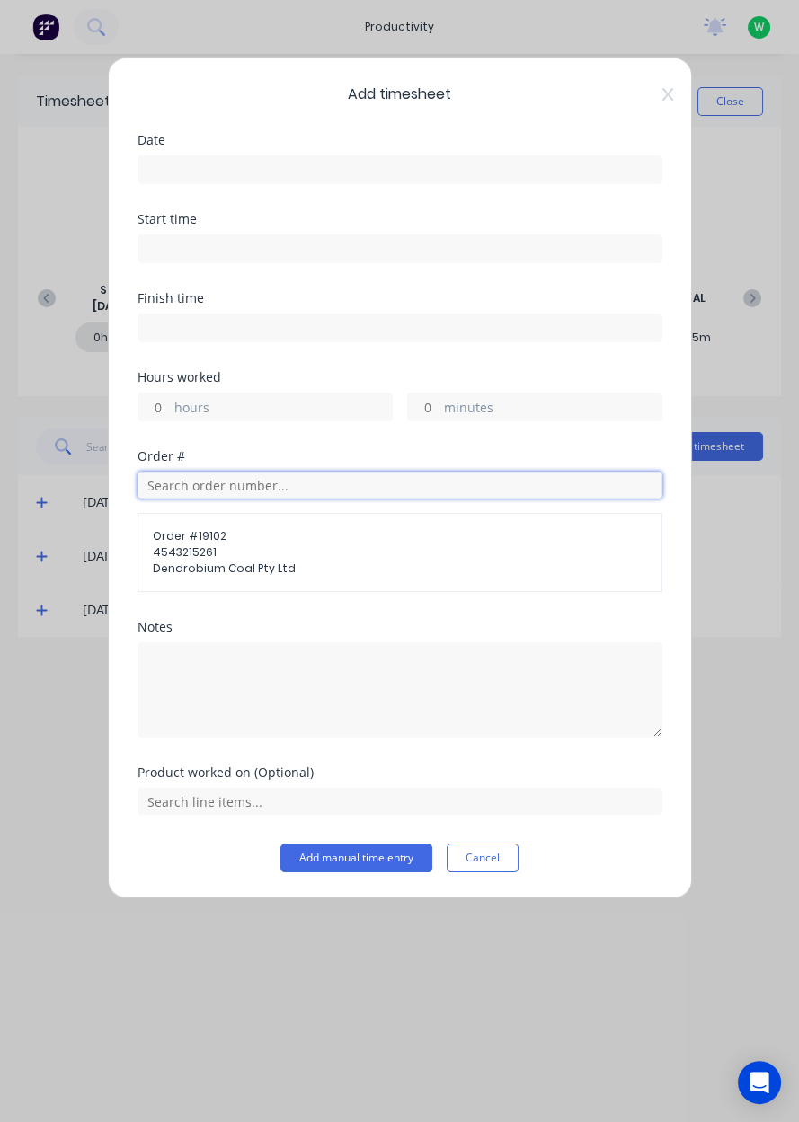
click at [304, 488] on input "text" at bounding box center [399, 485] width 525 height 27
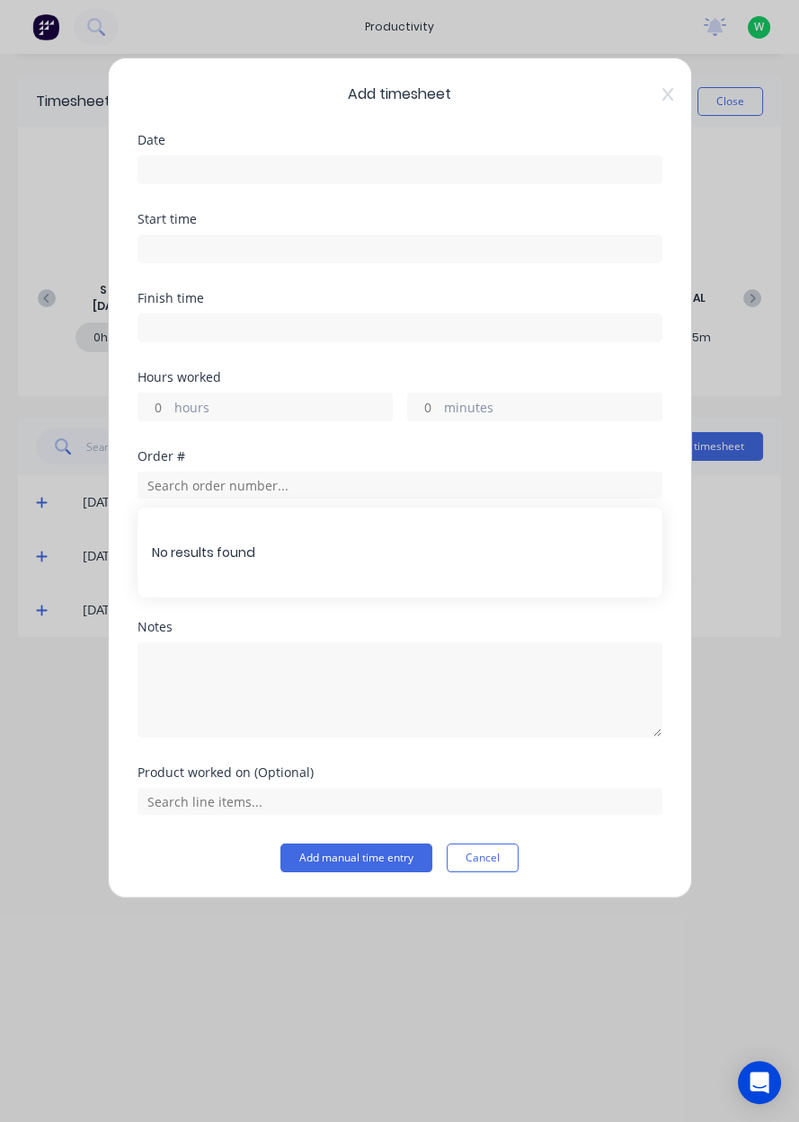
click at [727, 604] on div "Add timesheet Date Start time Finish time Hours worked hours minutes Order # Or…" at bounding box center [399, 561] width 799 height 1122
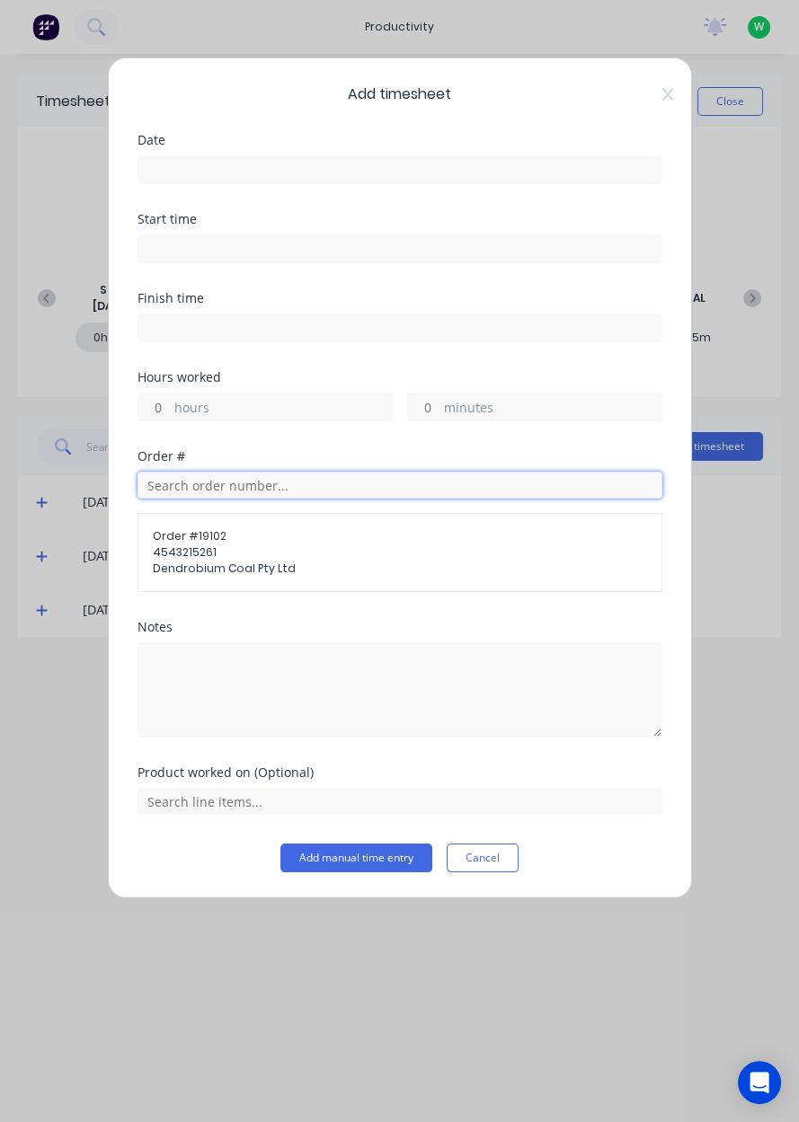
click at [172, 486] on input "text" at bounding box center [399, 485] width 525 height 27
type input "17943"
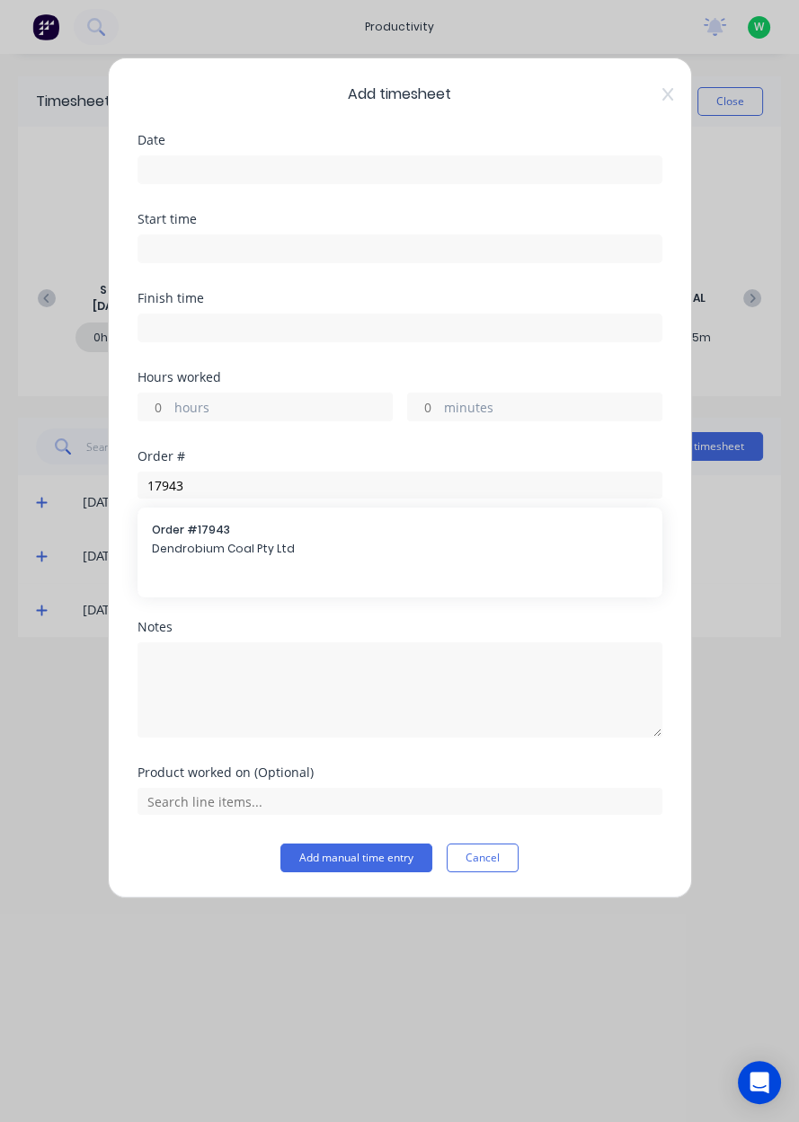
click at [191, 552] on span "Dendrobium Coal Pty Ltd" at bounding box center [400, 549] width 496 height 16
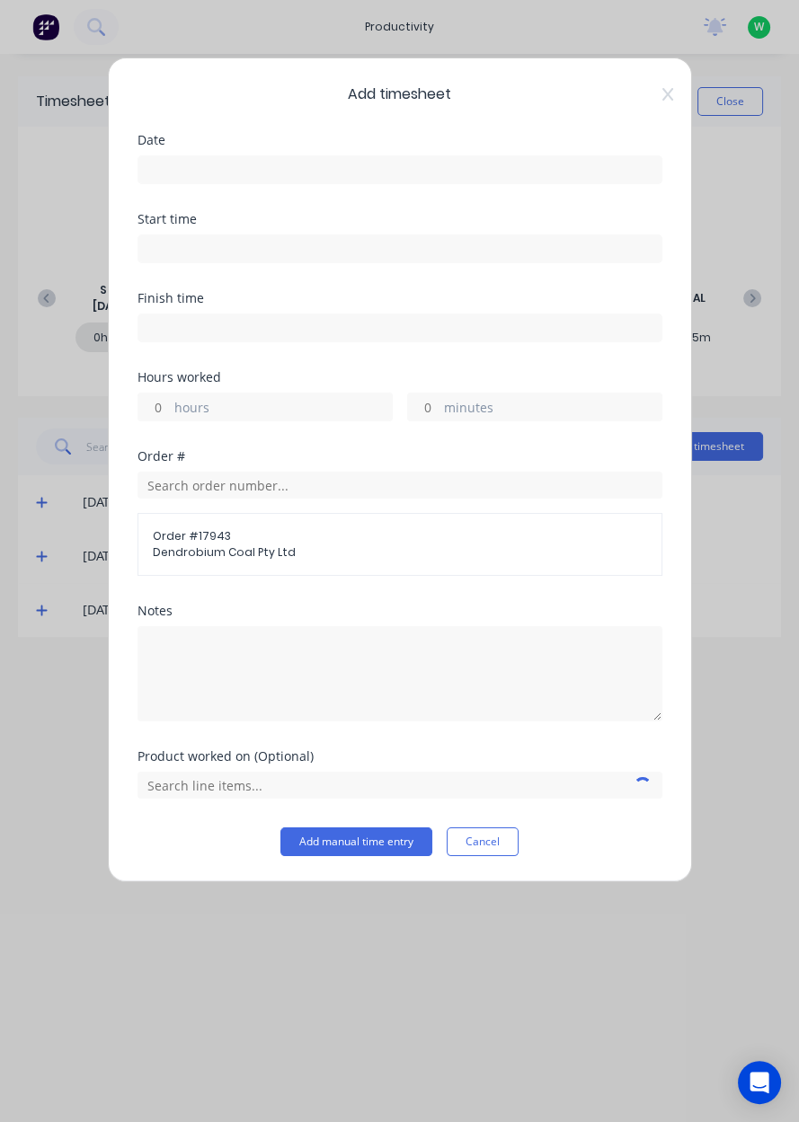
click at [303, 413] on label "hours" at bounding box center [282, 409] width 217 height 22
click at [170, 413] on input "hours" at bounding box center [153, 406] width 31 height 27
type input "0.75"
click at [350, 181] on label at bounding box center [399, 169] width 525 height 29
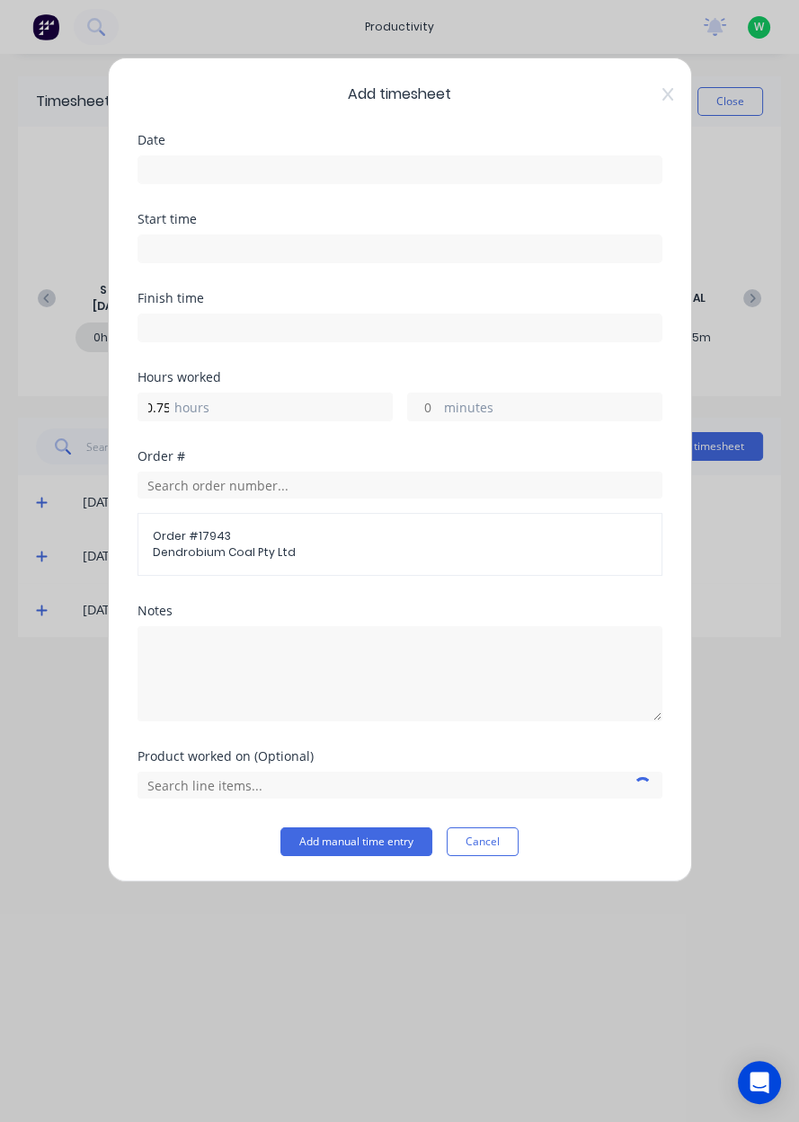
click at [350, 181] on input at bounding box center [399, 169] width 523 height 27
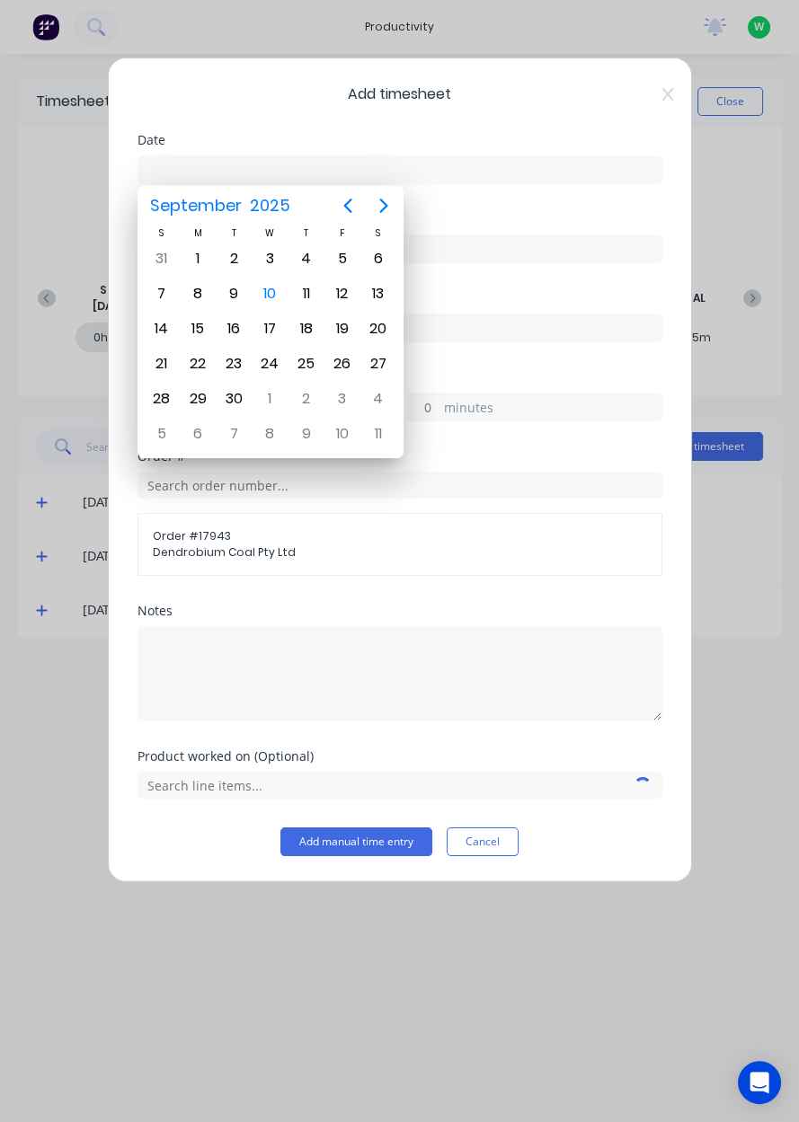
click at [282, 298] on div "10" at bounding box center [270, 294] width 36 height 34
type input "[DATE]"
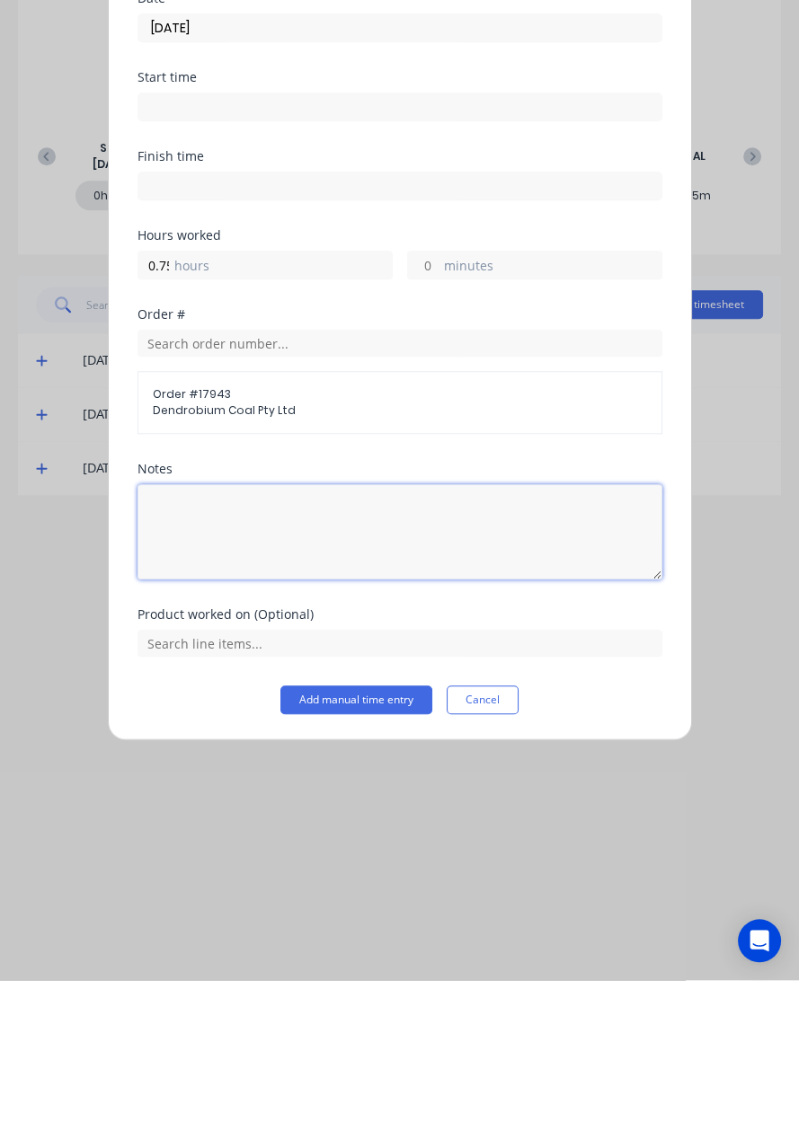
click at [307, 684] on textarea at bounding box center [399, 673] width 525 height 95
type textarea "Cleaned dogbones"
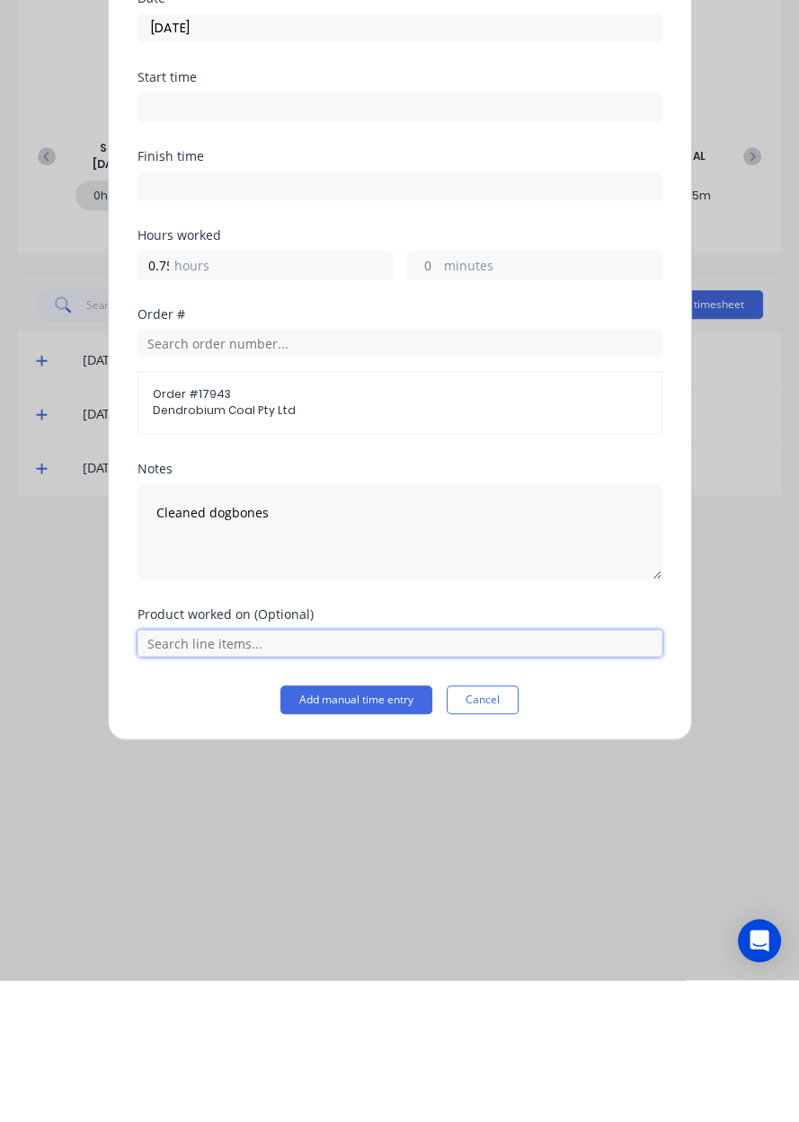
click at [392, 776] on input "text" at bounding box center [399, 785] width 525 height 27
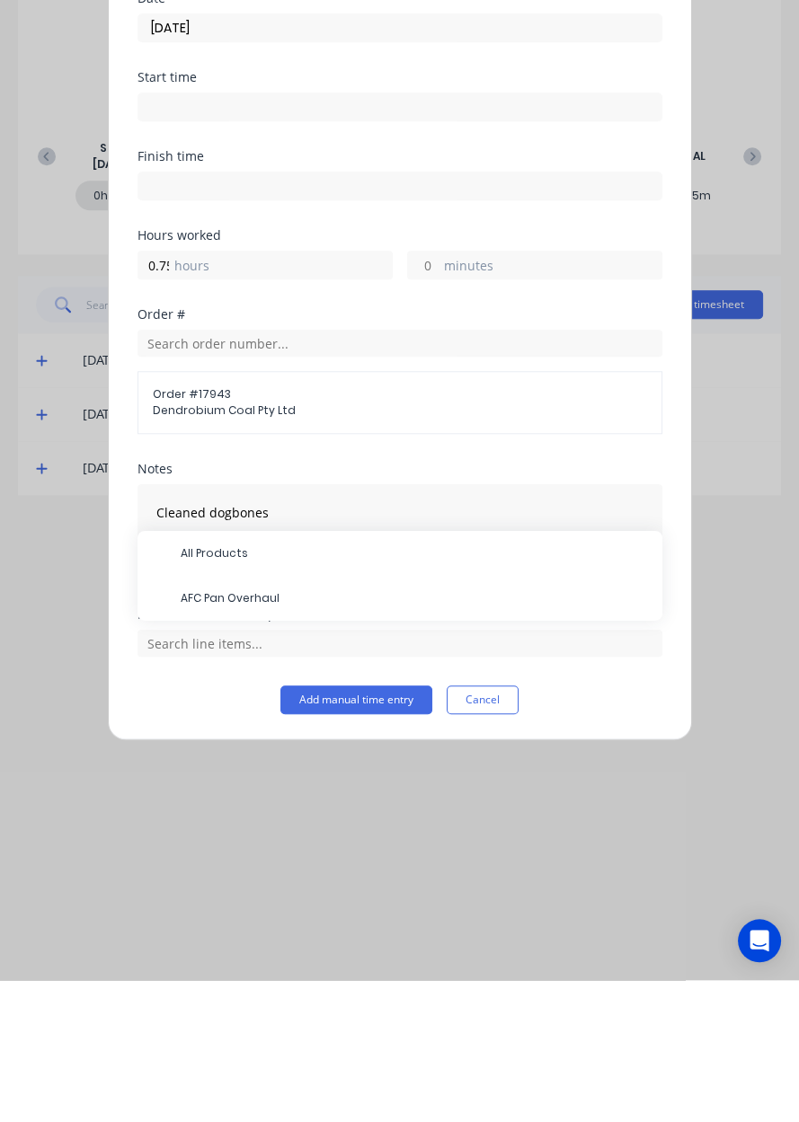
click at [315, 743] on span "AFC Pan Overhaul" at bounding box center [414, 740] width 467 height 16
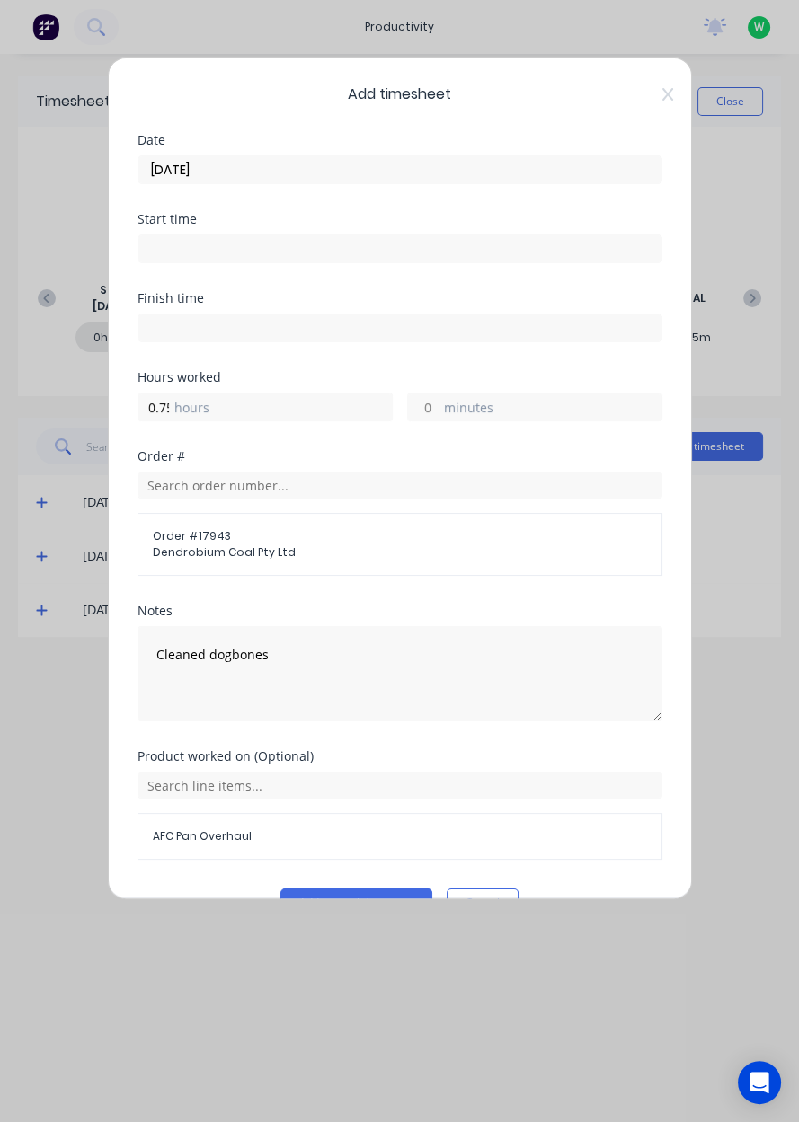
click at [354, 897] on button "Add manual time entry" at bounding box center [356, 902] width 152 height 29
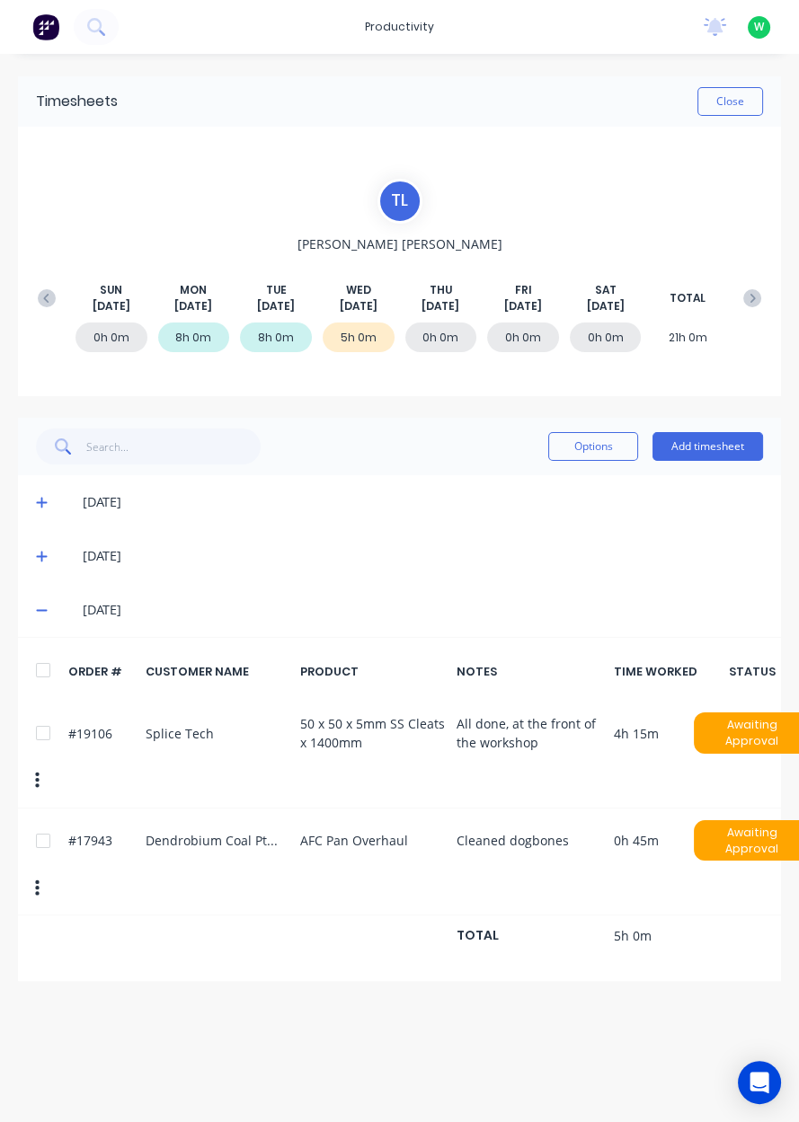
click at [735, 440] on button "Add timesheet" at bounding box center [707, 446] width 110 height 29
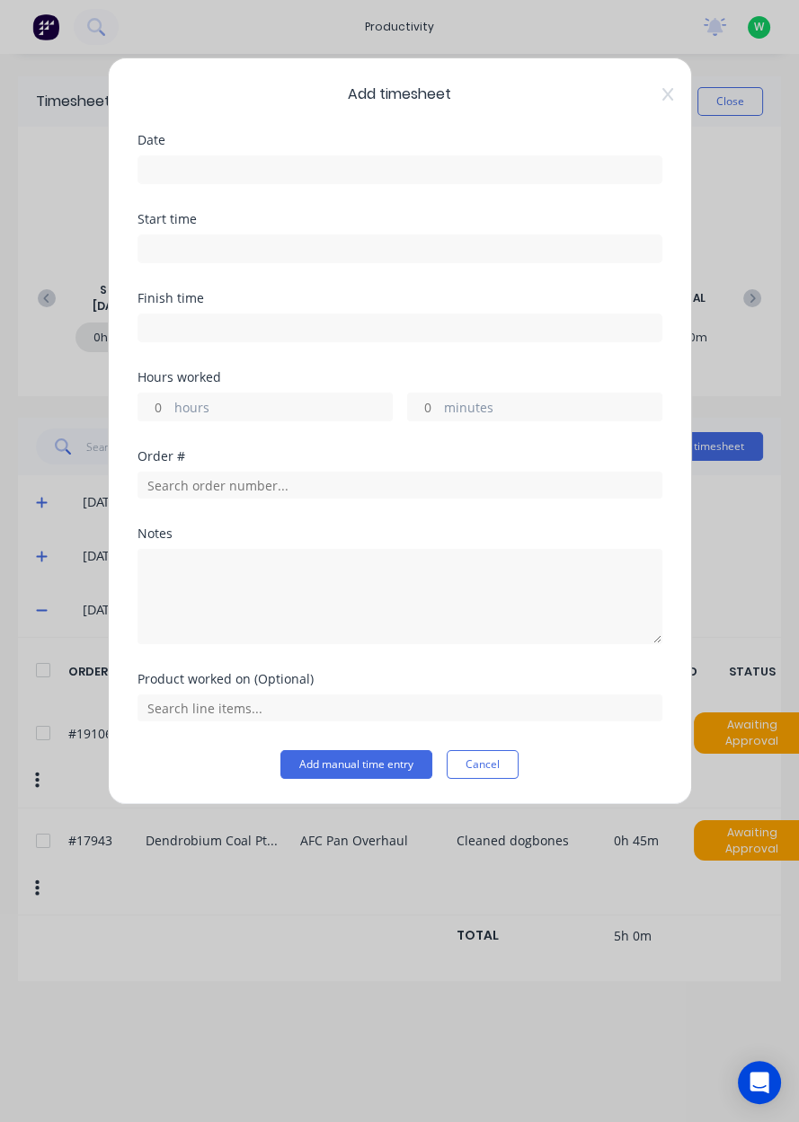
click at [539, 172] on input at bounding box center [399, 169] width 523 height 27
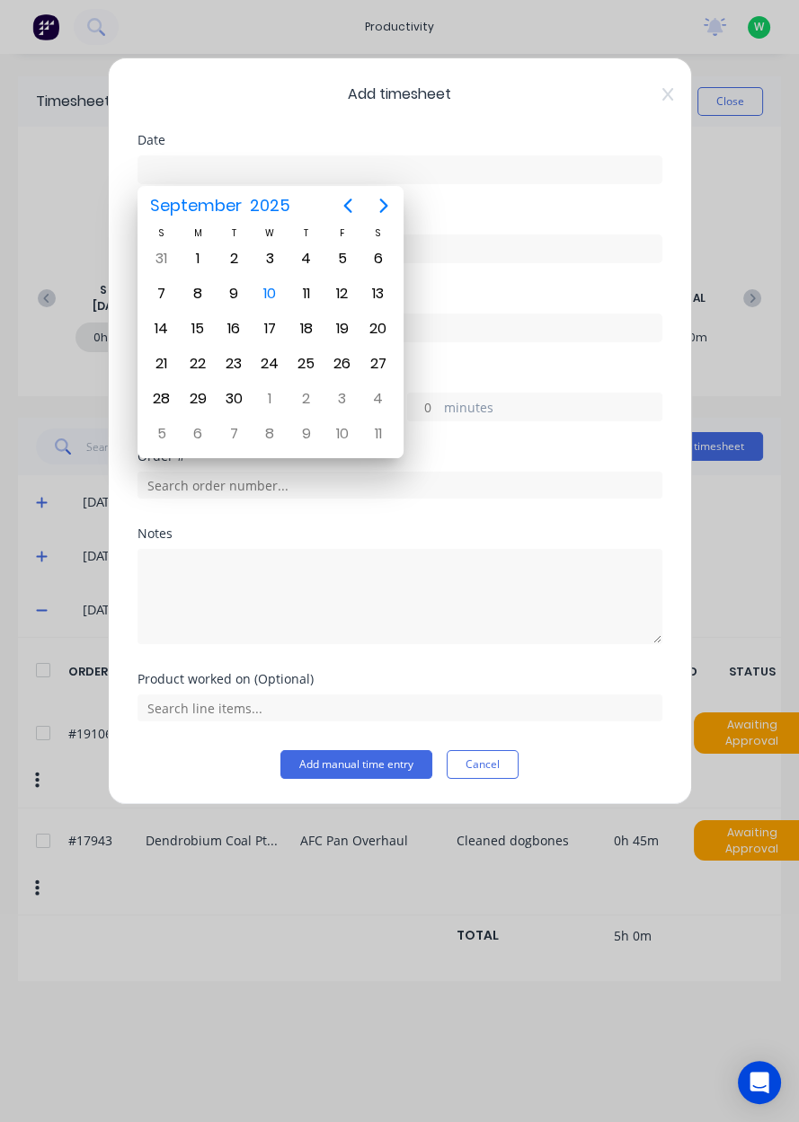
click at [278, 297] on div "10" at bounding box center [269, 293] width 27 height 27
type input "[DATE]"
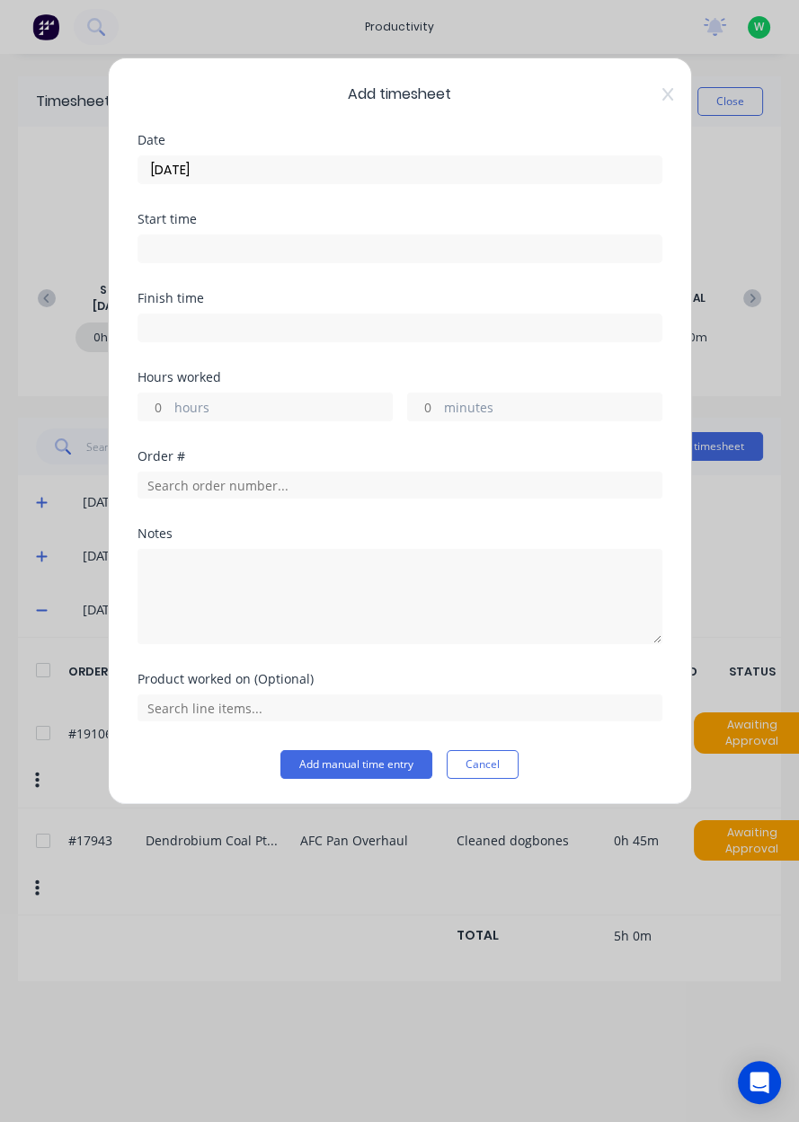
click at [304, 403] on label "hours" at bounding box center [282, 409] width 217 height 22
click at [170, 403] on input "hours" at bounding box center [153, 406] width 31 height 27
click at [428, 481] on input "text" at bounding box center [399, 485] width 525 height 27
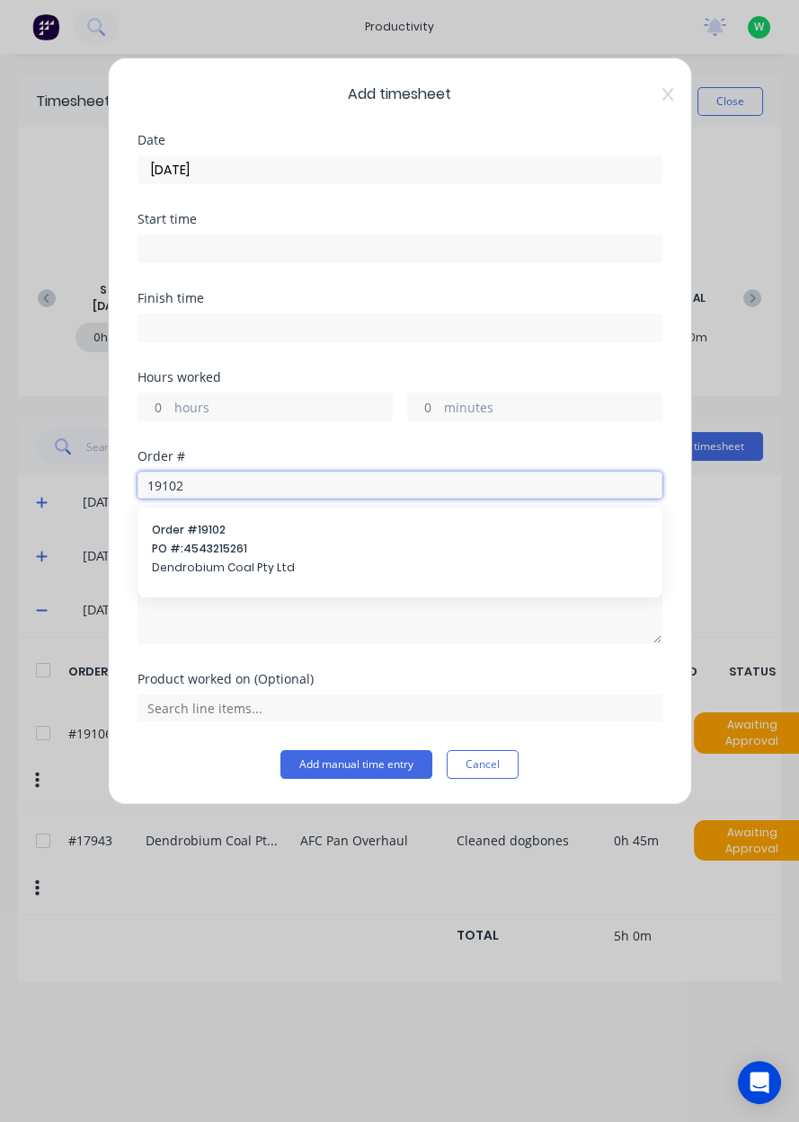
type input "19102"
click at [295, 560] on span "Dendrobium Coal Pty Ltd" at bounding box center [400, 568] width 496 height 16
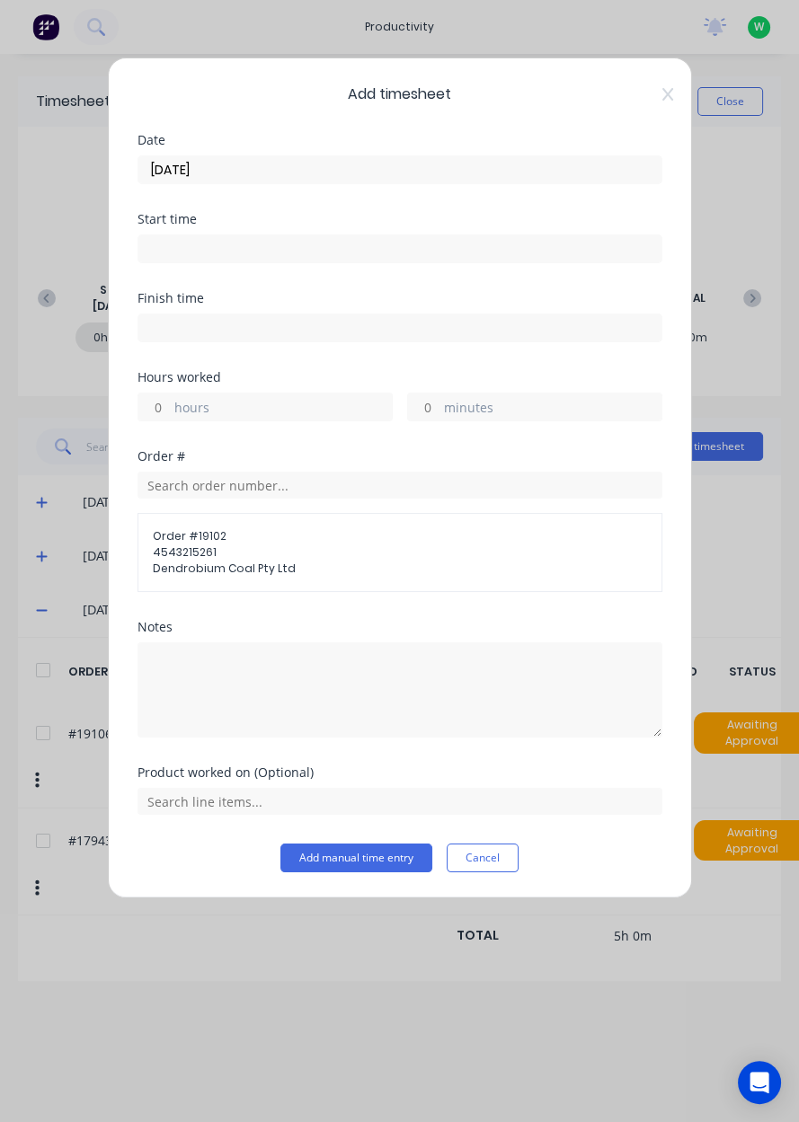
click at [295, 415] on label "hours" at bounding box center [282, 409] width 217 height 22
click at [170, 415] on input "hours" at bounding box center [153, 406] width 31 height 27
type input "3"
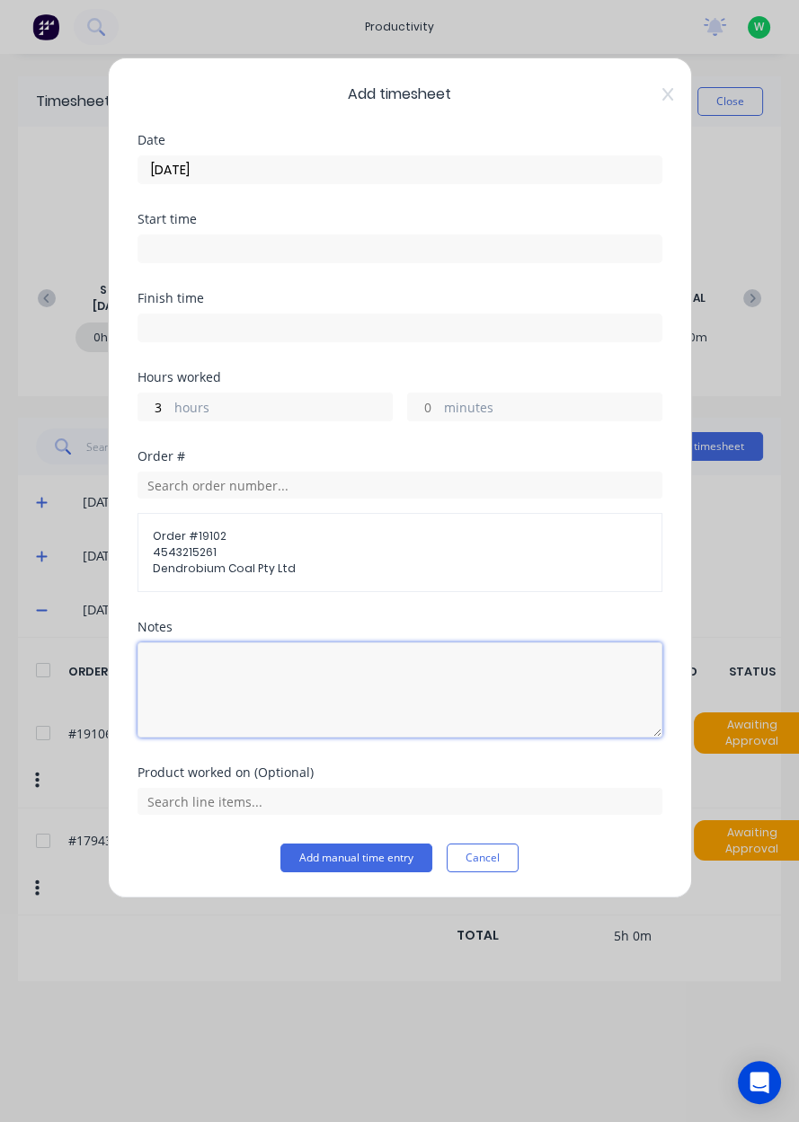
click at [295, 698] on textarea at bounding box center [399, 689] width 525 height 95
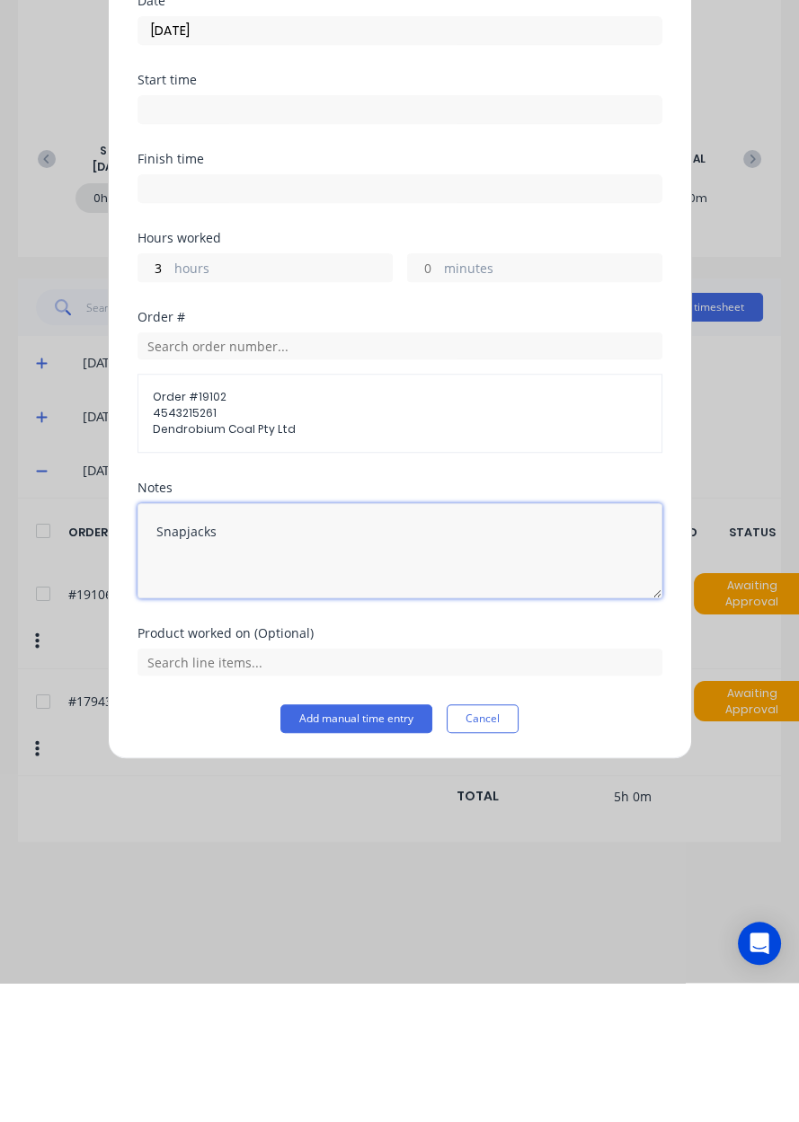
type textarea "Snapjacks"
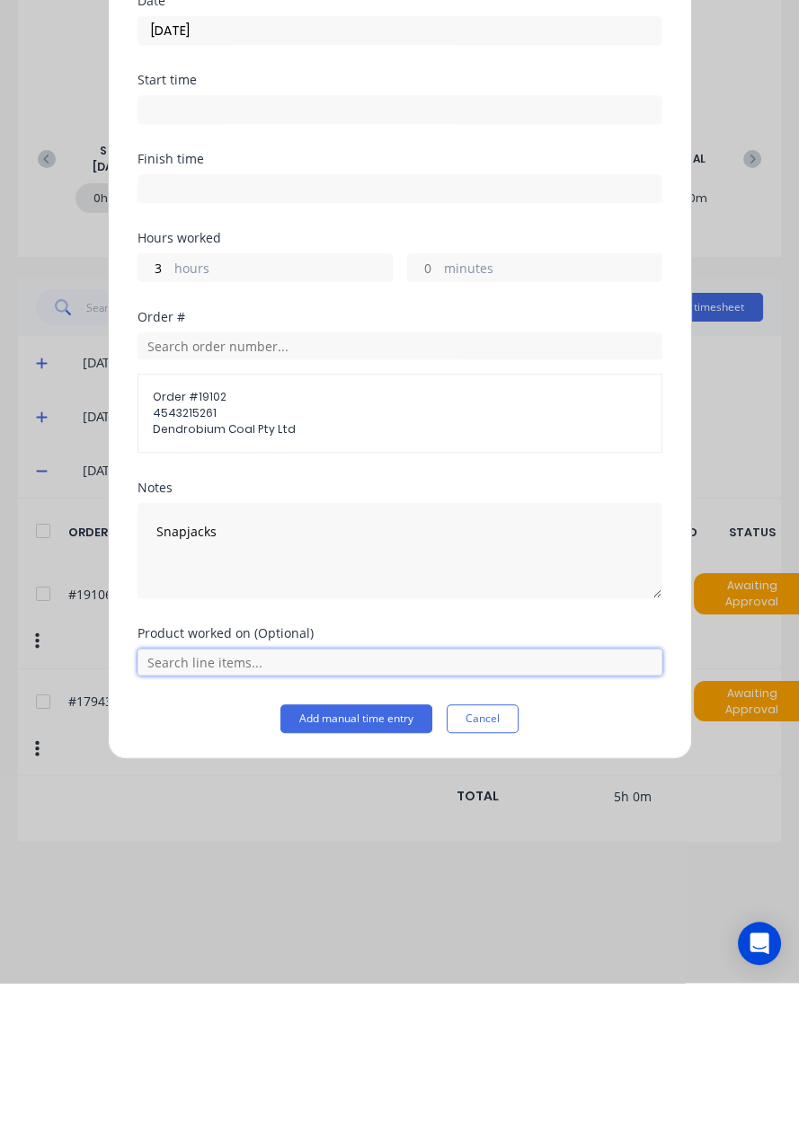
click at [389, 806] on input "text" at bounding box center [399, 801] width 525 height 27
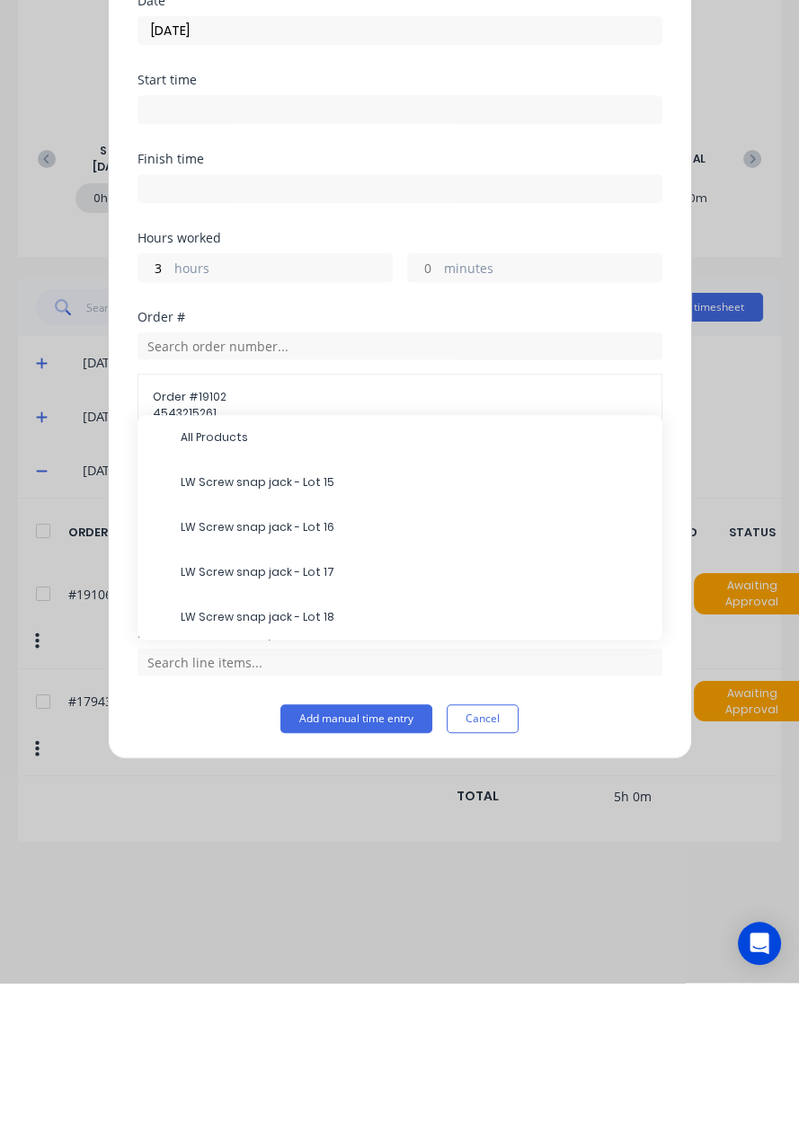
click at [349, 671] on span "LW Screw snap jack - Lot 16" at bounding box center [414, 666] width 467 height 16
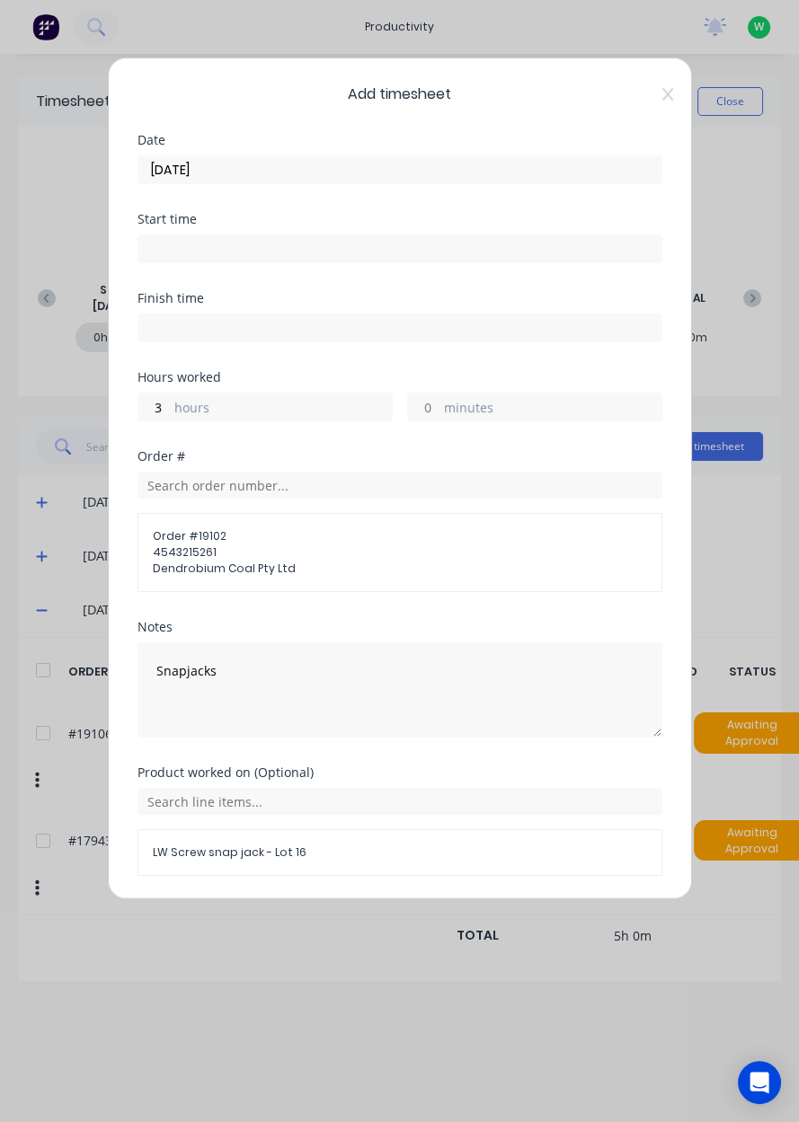
click at [351, 926] on button "Add manual time entry" at bounding box center [356, 919] width 152 height 29
